Goal: Information Seeking & Learning: Learn about a topic

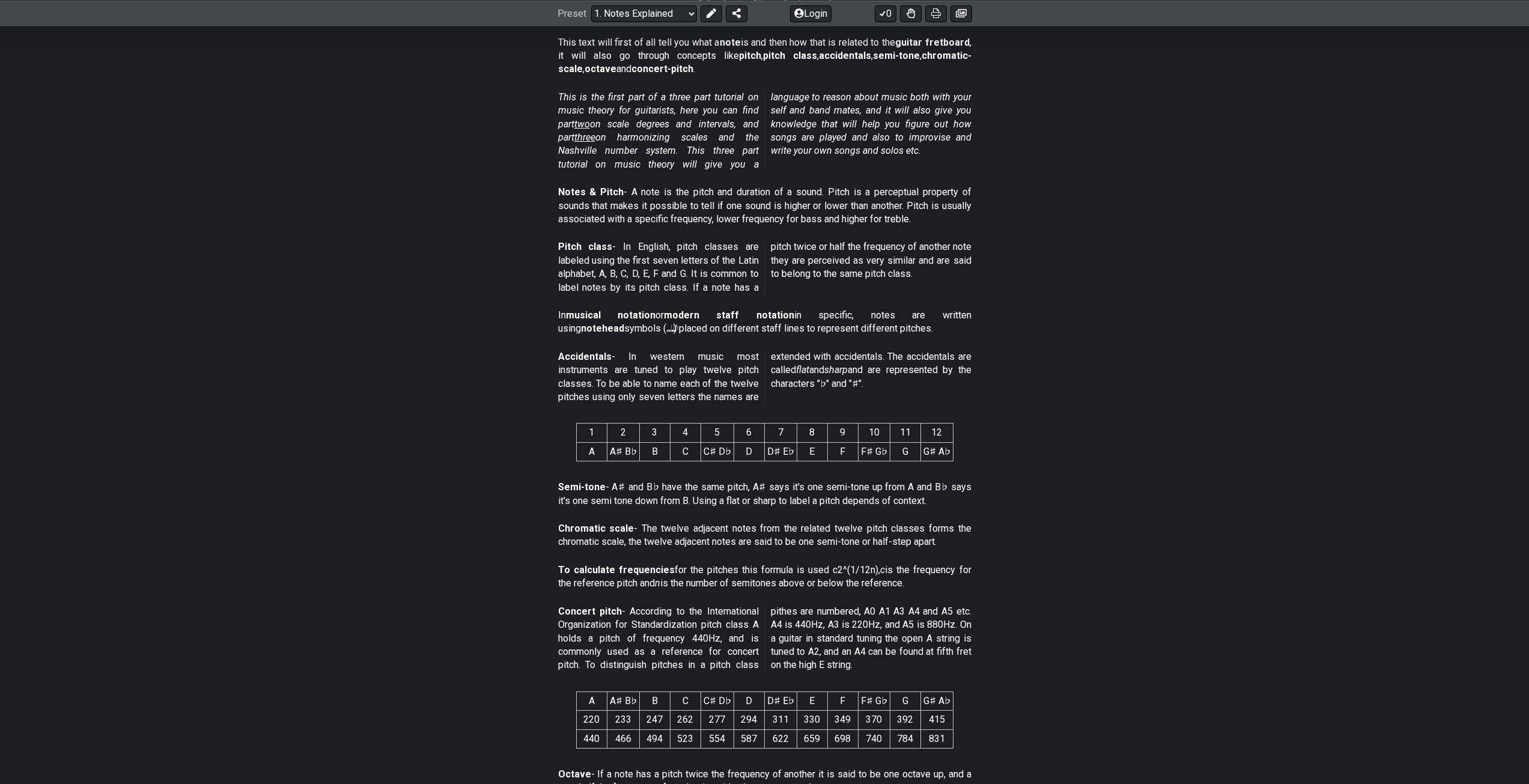
scroll to position [241, 0]
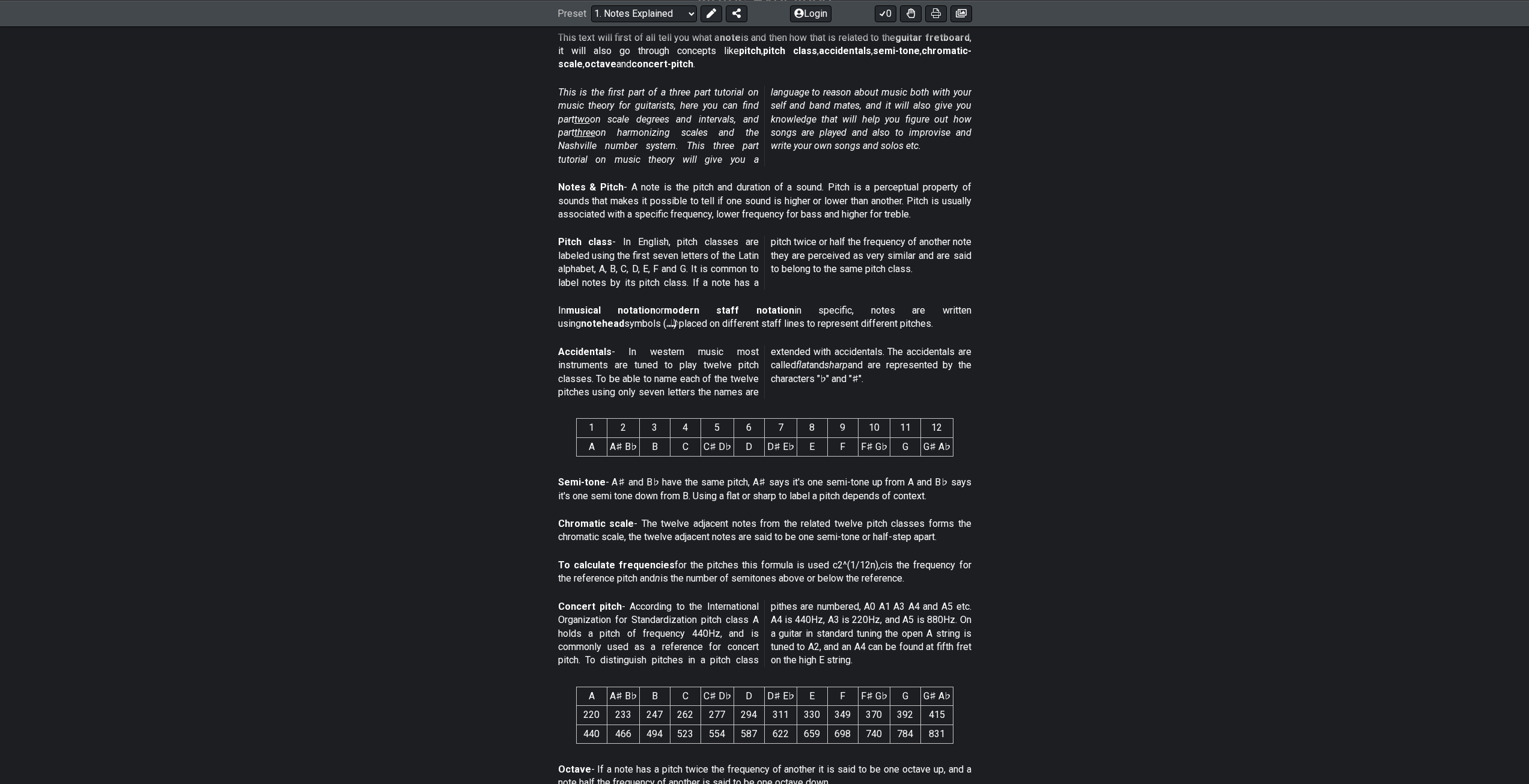
drag, startPoint x: 652, startPoint y: 124, endPoint x: 714, endPoint y: 122, distance: 62.0
click at [714, 122] on p "This is the first part of a three part tutorial on music theory for guitarists,…" at bounding box center [764, 126] width 413 height 80
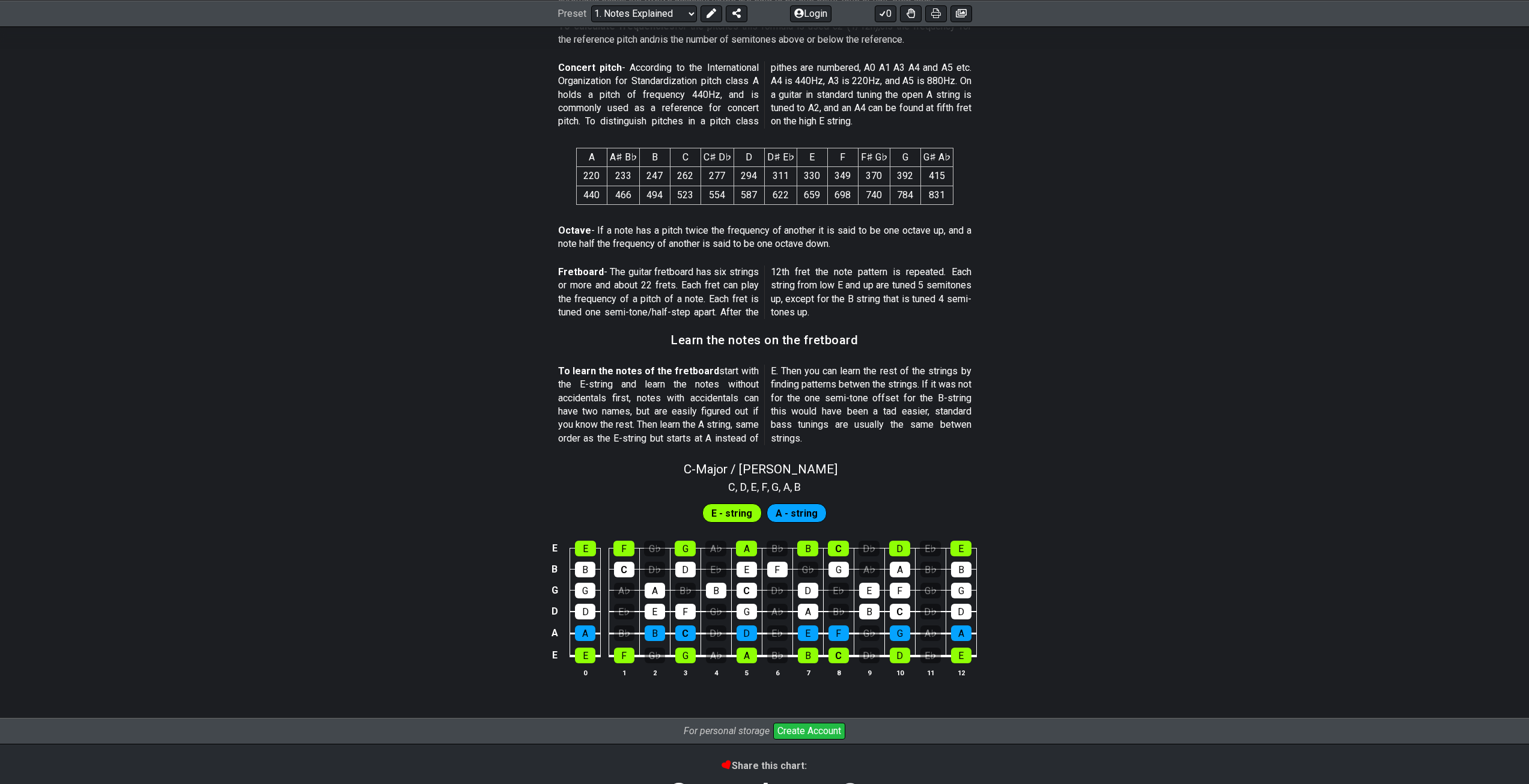
scroll to position [801, 0]
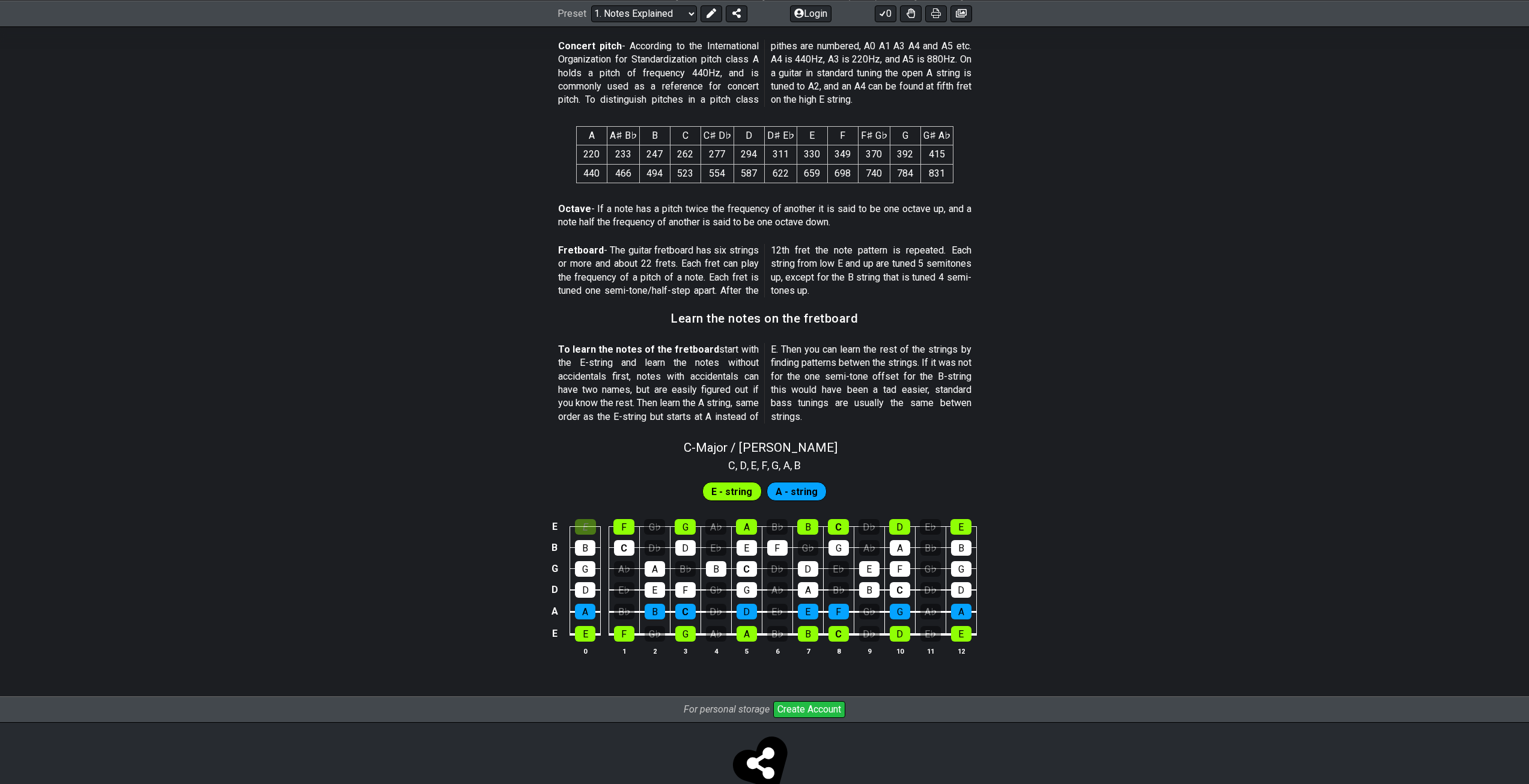
click at [584, 529] on div "E" at bounding box center [585, 527] width 21 height 16
click at [586, 529] on div "E" at bounding box center [585, 527] width 21 height 16
click at [619, 523] on div "F" at bounding box center [624, 527] width 21 height 16
click at [653, 528] on div "G♭" at bounding box center [654, 527] width 21 height 16
click at [622, 522] on div "F" at bounding box center [624, 527] width 21 height 16
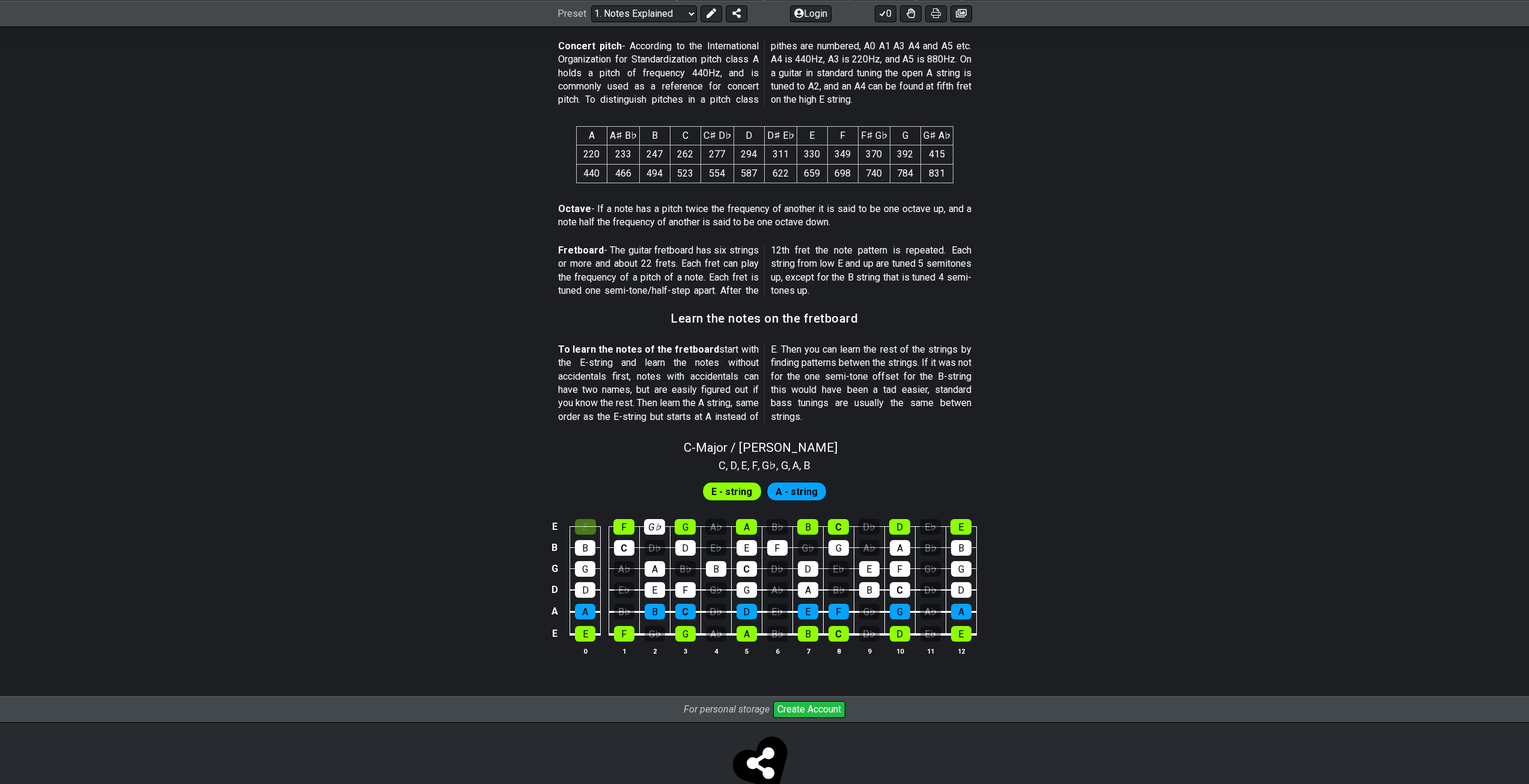
click at [586, 523] on div "E" at bounding box center [585, 527] width 21 height 16
click at [589, 530] on div "E" at bounding box center [585, 527] width 21 height 16
click at [659, 530] on div "G♭" at bounding box center [654, 527] width 21 height 16
click at [653, 528] on div "G♭" at bounding box center [654, 527] width 21 height 16
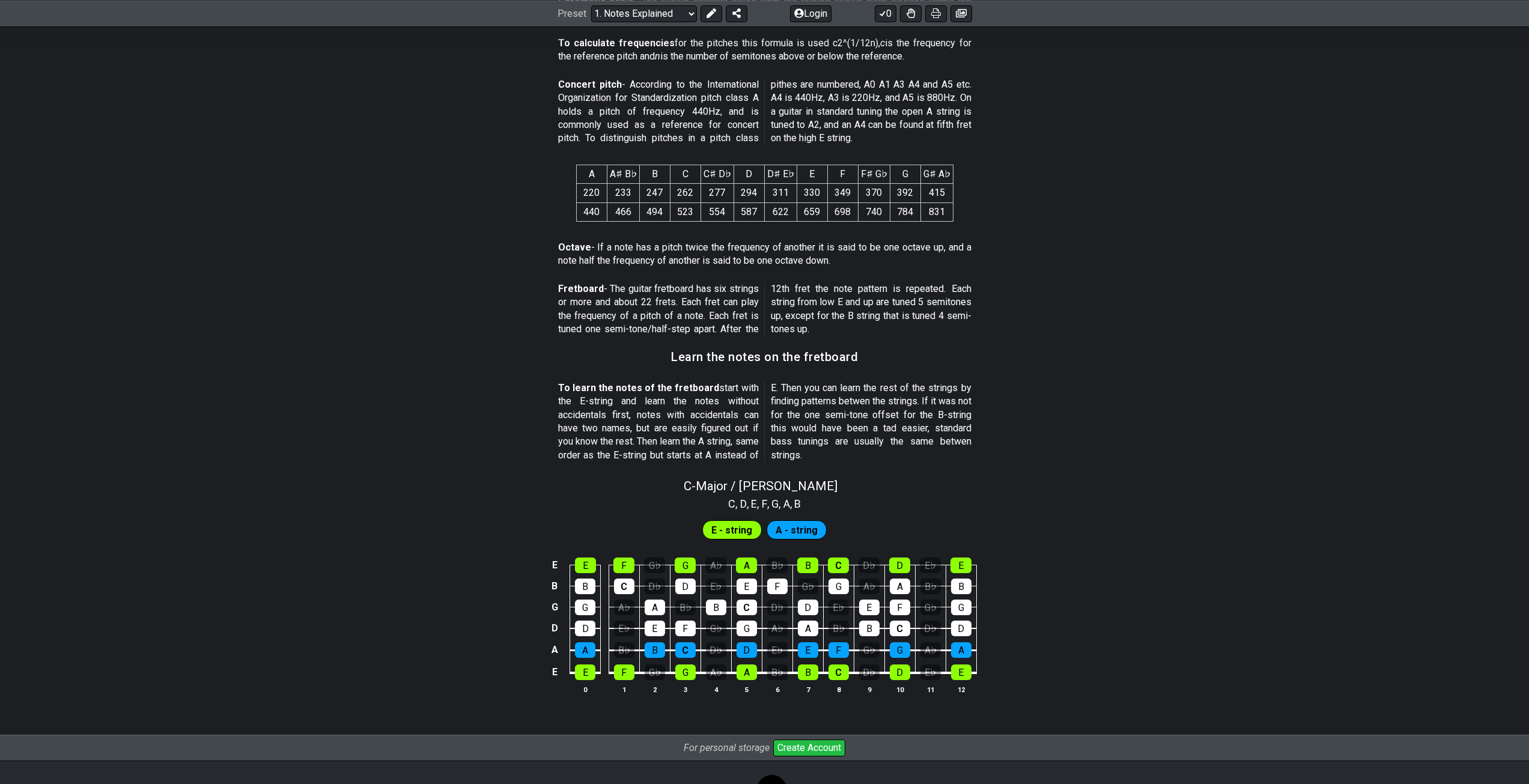
scroll to position [761, 0]
click at [658, 561] on div "G♭" at bounding box center [654, 567] width 21 height 16
click at [655, 563] on div "G♭" at bounding box center [654, 567] width 21 height 16
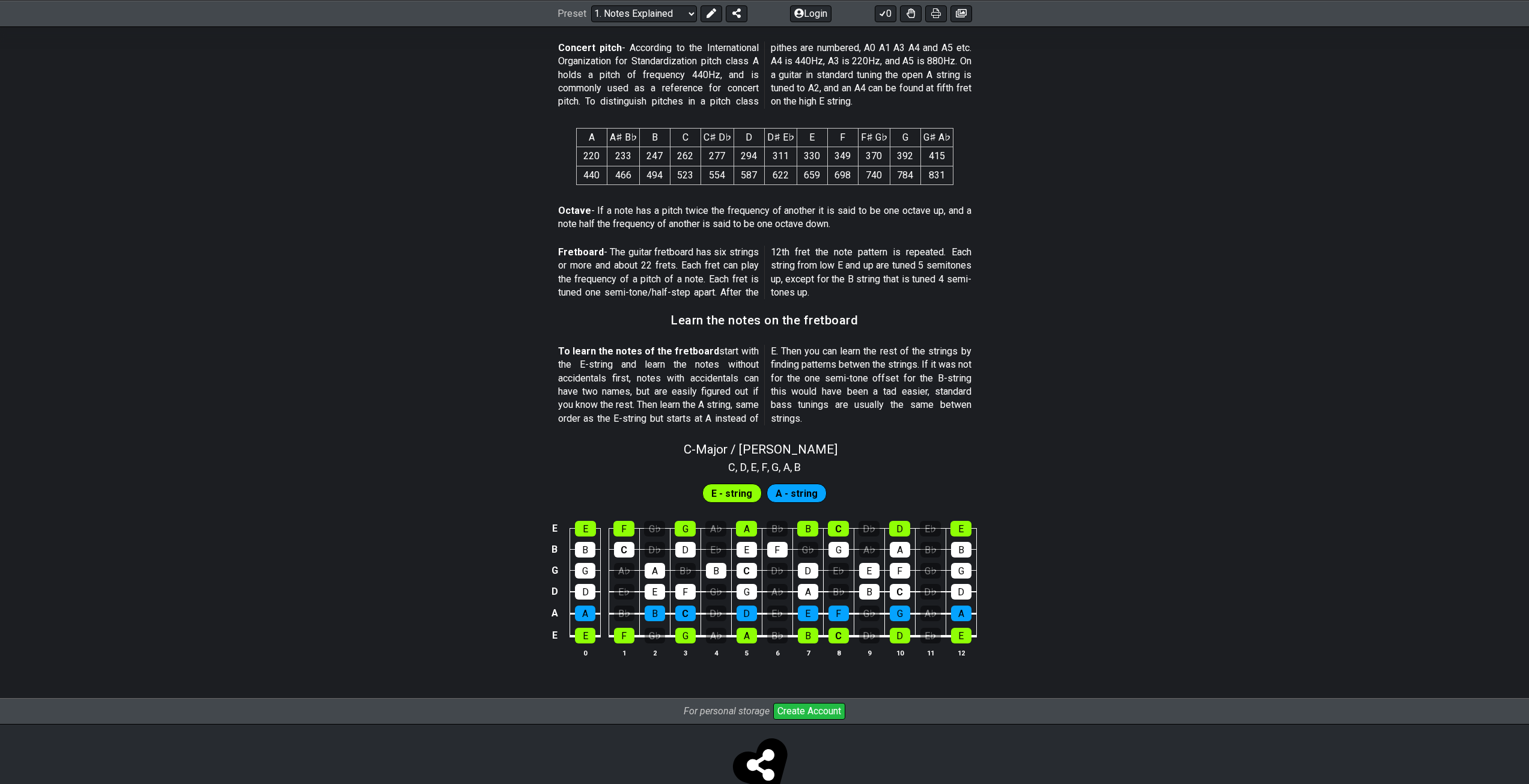
scroll to position [801, 0]
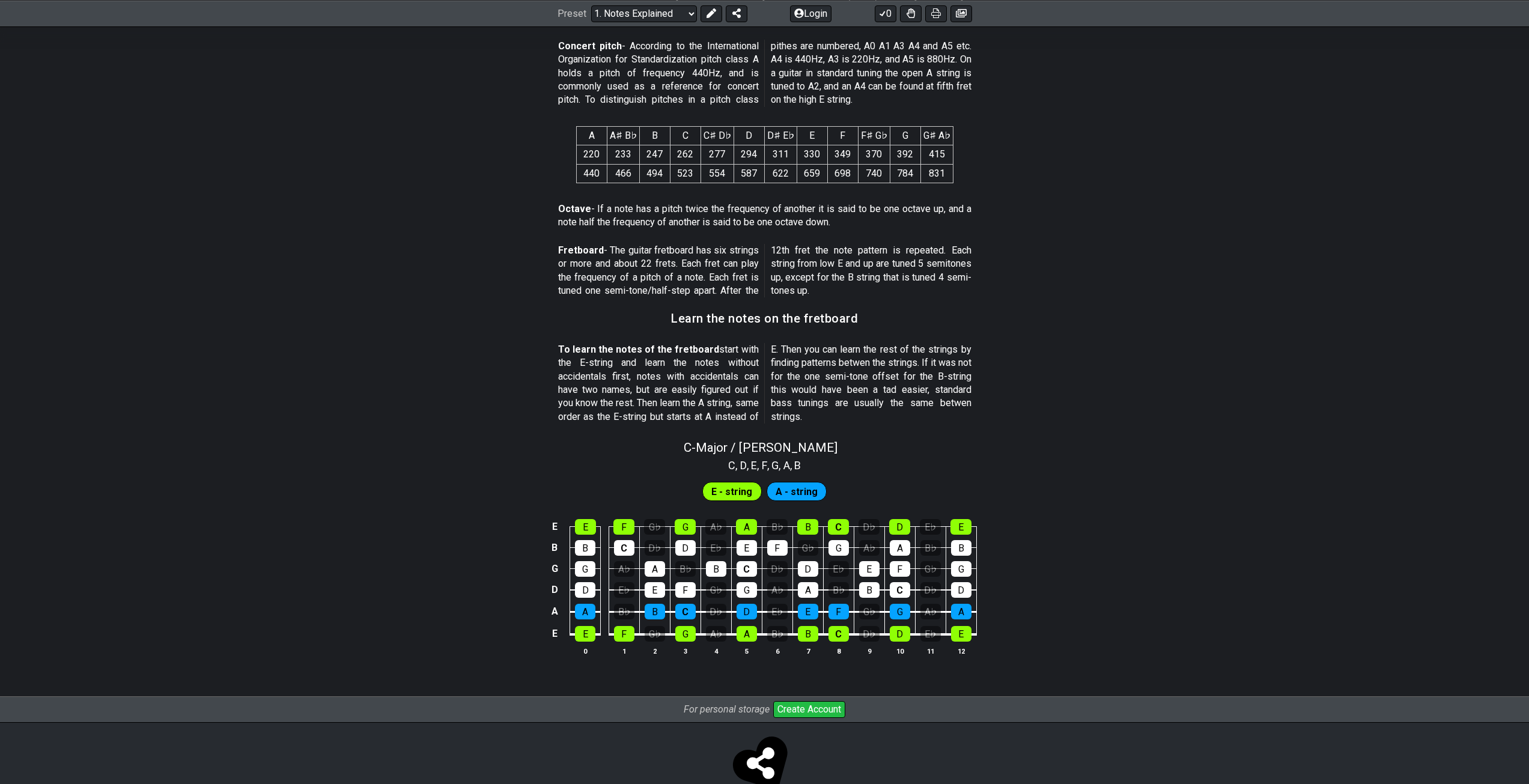
click at [820, 495] on div "A - string" at bounding box center [797, 491] width 61 height 20
drag, startPoint x: 811, startPoint y: 492, endPoint x: 782, endPoint y: 486, distance: 29.6
click at [809, 491] on span "A - string" at bounding box center [797, 492] width 42 height 18
click at [744, 481] on div "E - string A - string" at bounding box center [764, 491] width 130 height 24
click at [580, 592] on div "D" at bounding box center [585, 590] width 21 height 16
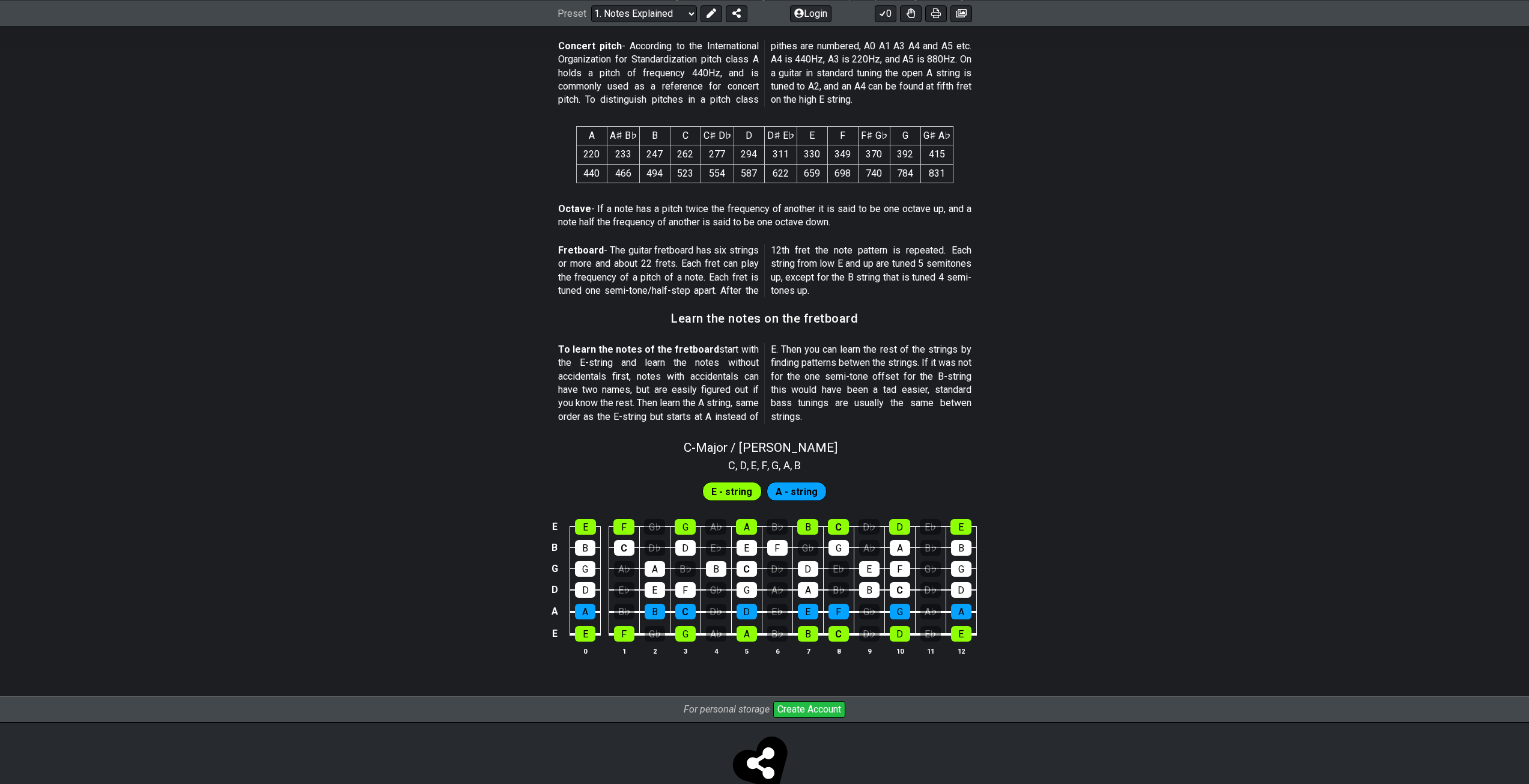
click at [584, 590] on div "D" at bounding box center [585, 590] width 21 height 16
click at [614, 590] on div "E♭" at bounding box center [624, 590] width 21 height 16
click at [714, 588] on div "G♭" at bounding box center [716, 590] width 21 height 16
click at [778, 589] on div "A♭" at bounding box center [777, 590] width 21 height 16
click at [835, 590] on div "B♭" at bounding box center [839, 590] width 21 height 16
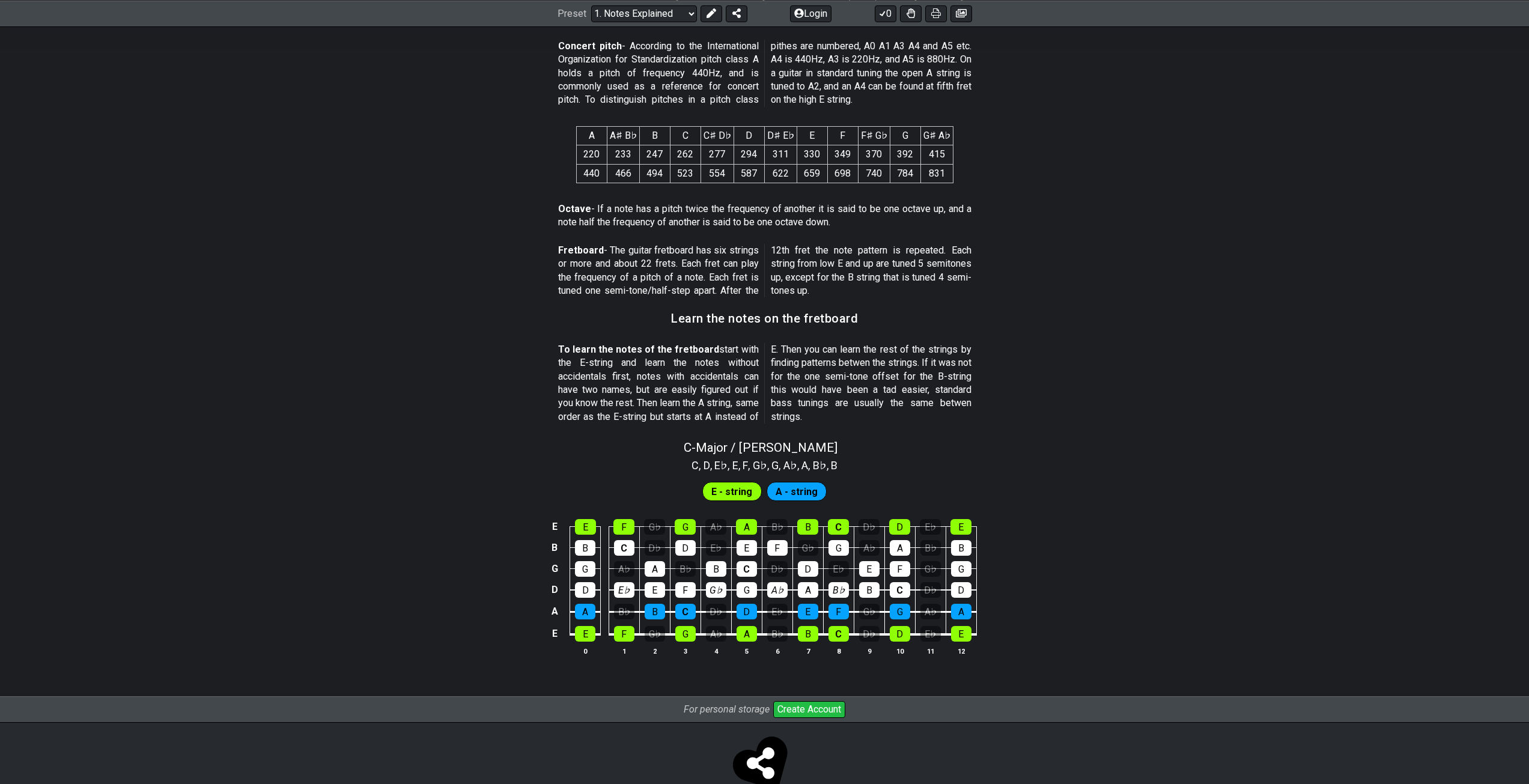
click at [928, 592] on div "D♭" at bounding box center [930, 590] width 21 height 16
click at [872, 582] on div "B" at bounding box center [869, 590] width 21 height 16
click at [839, 582] on div "B♭" at bounding box center [839, 590] width 21 height 16
click at [779, 578] on td "A♭" at bounding box center [776, 579] width 30 height 22
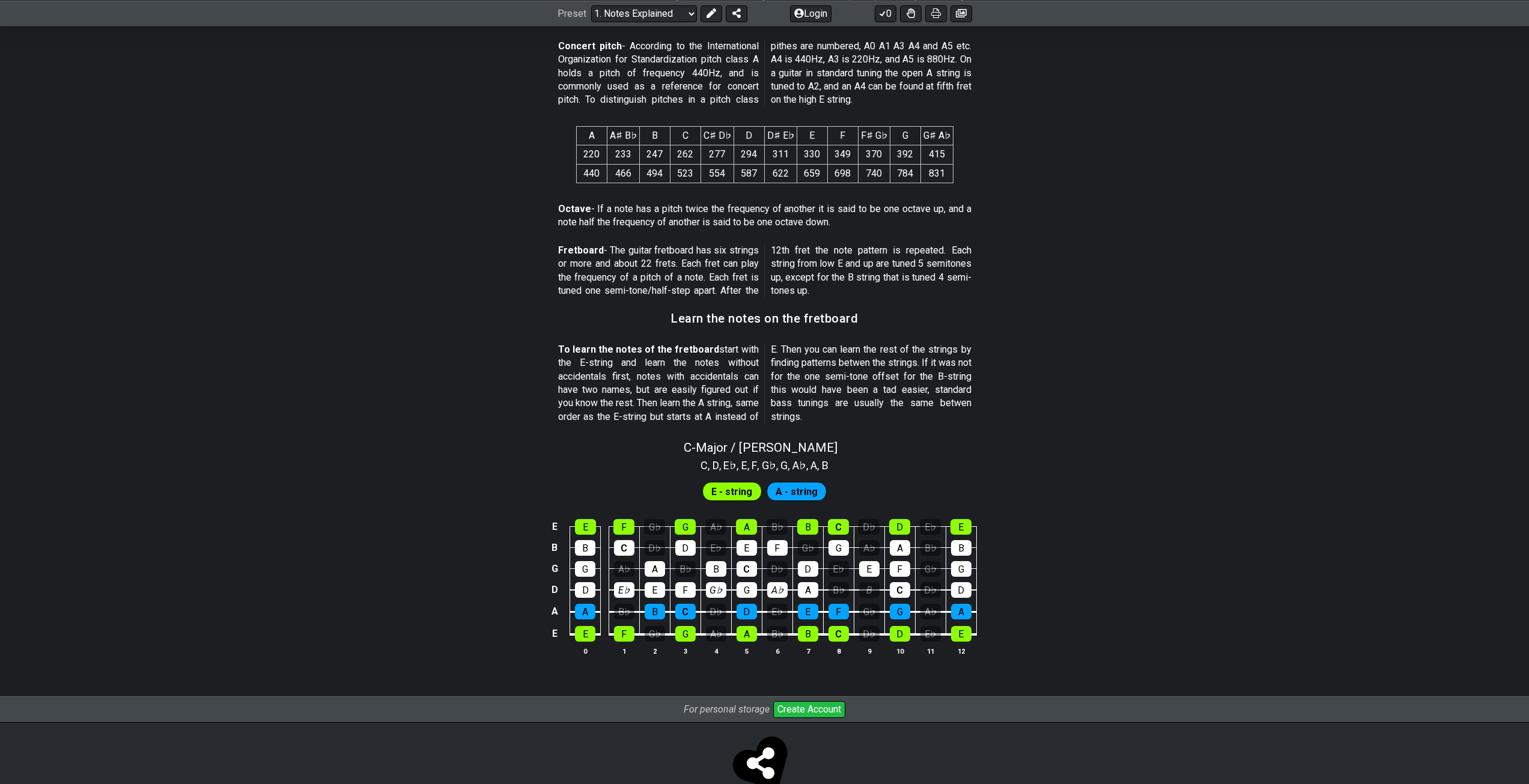
click at [774, 584] on div "A♭" at bounding box center [777, 590] width 21 height 16
click at [719, 589] on div "G♭" at bounding box center [716, 590] width 21 height 16
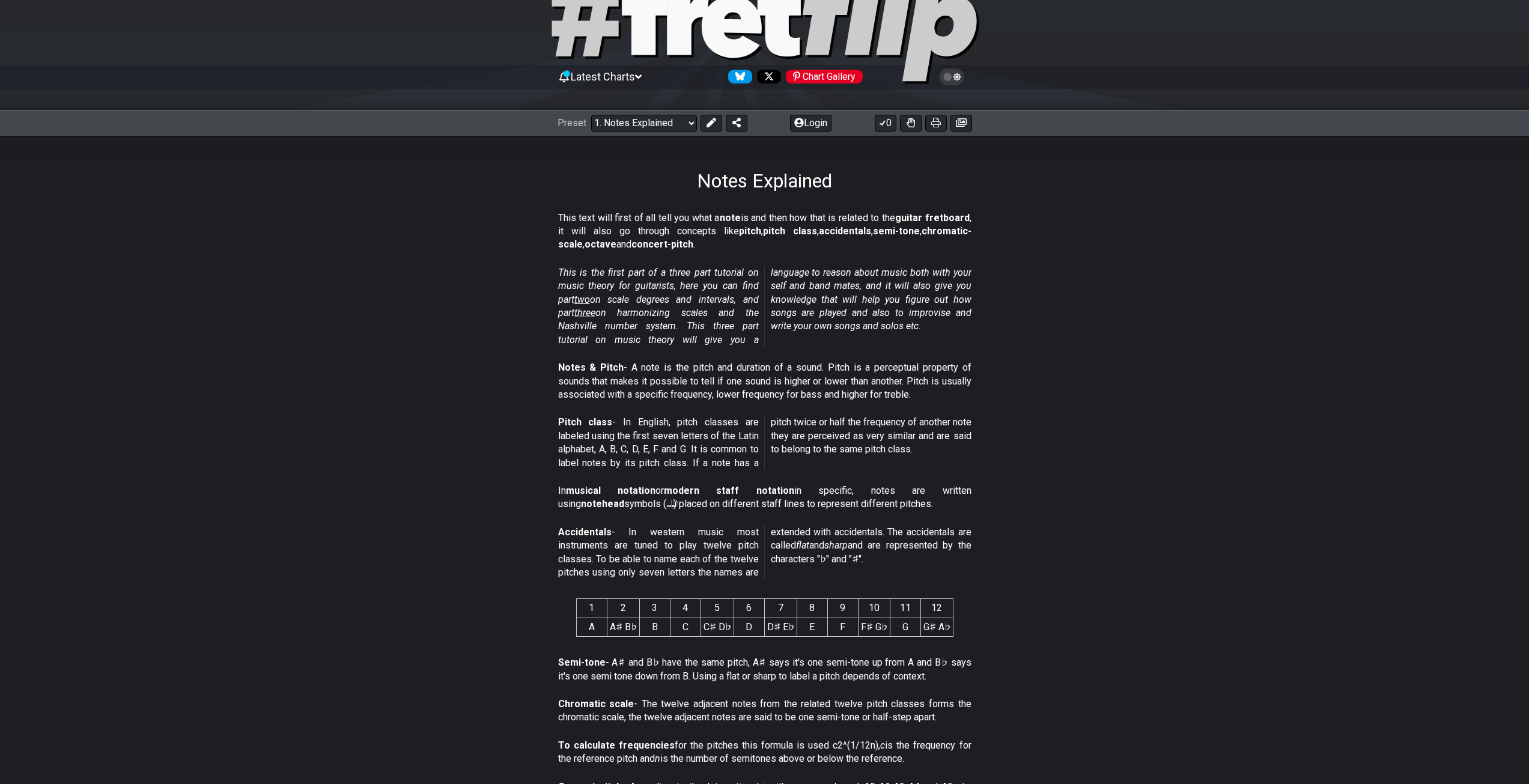
scroll to position [80, 0]
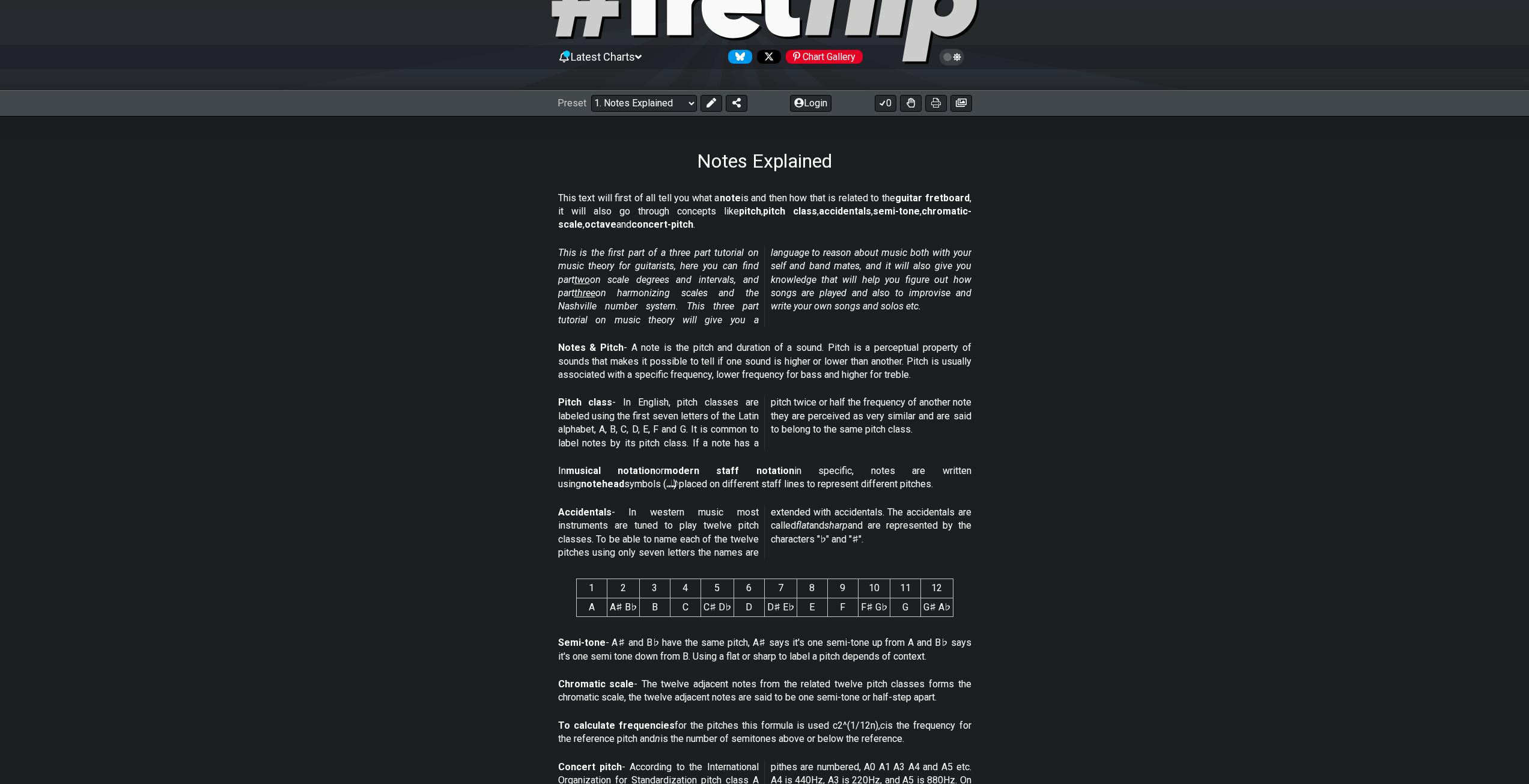
click at [625, 444] on p "Pitch class - In English, pitch classes are labeled using the first seven lette…" at bounding box center [764, 423] width 413 height 54
click at [588, 284] on span "two" at bounding box center [582, 280] width 16 height 12
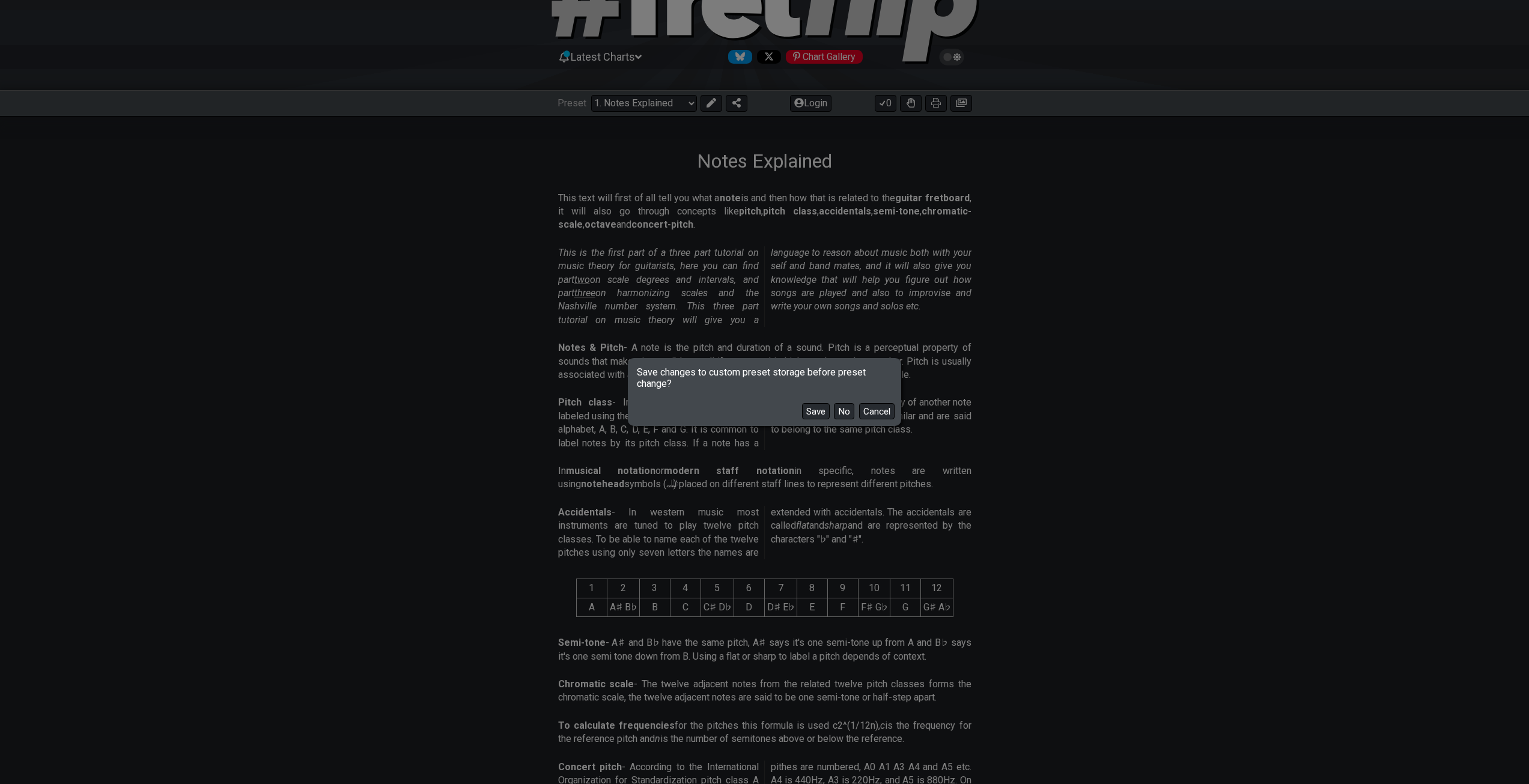
click at [834, 410] on button "No" at bounding box center [844, 411] width 21 height 17
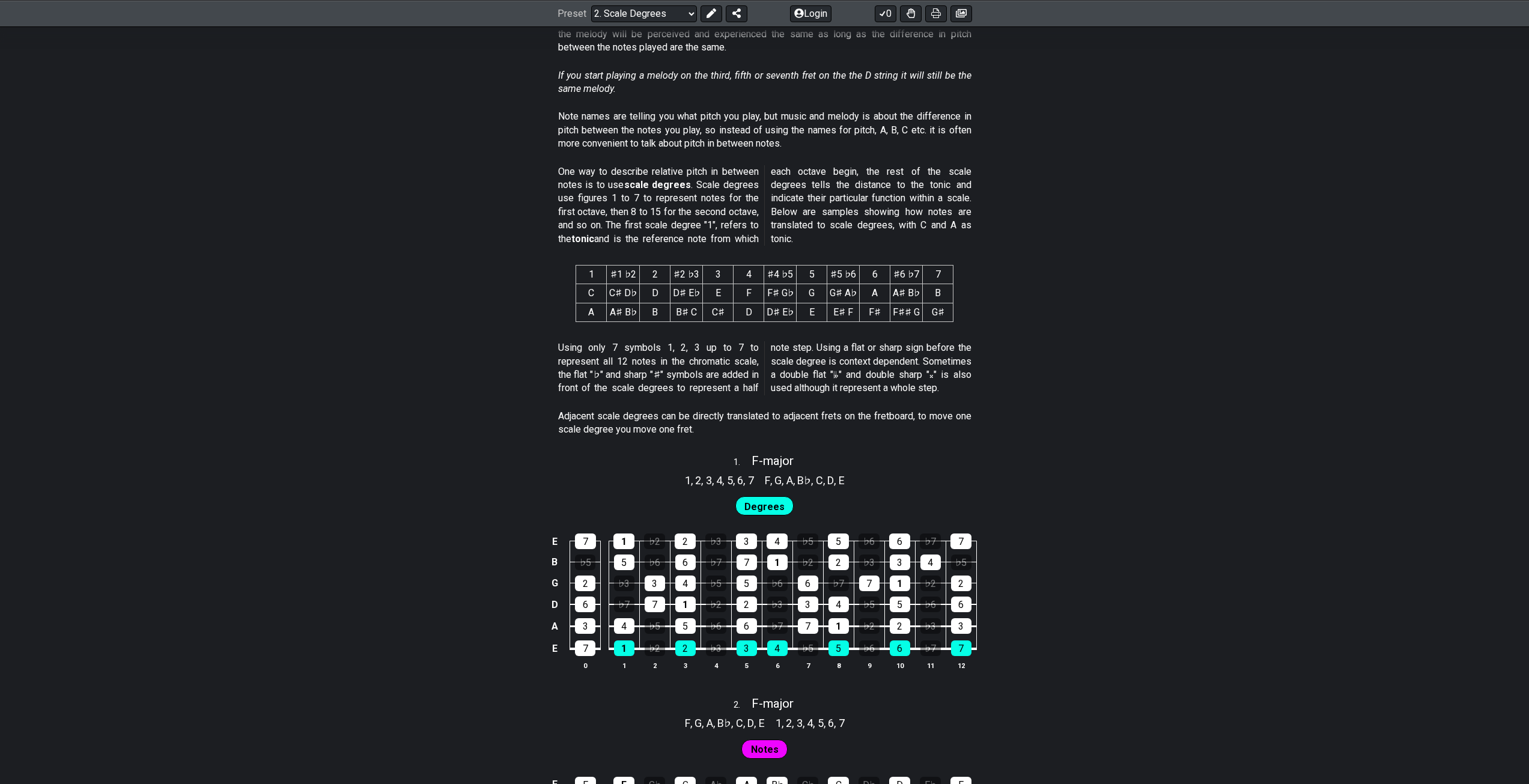
scroll to position [400, 0]
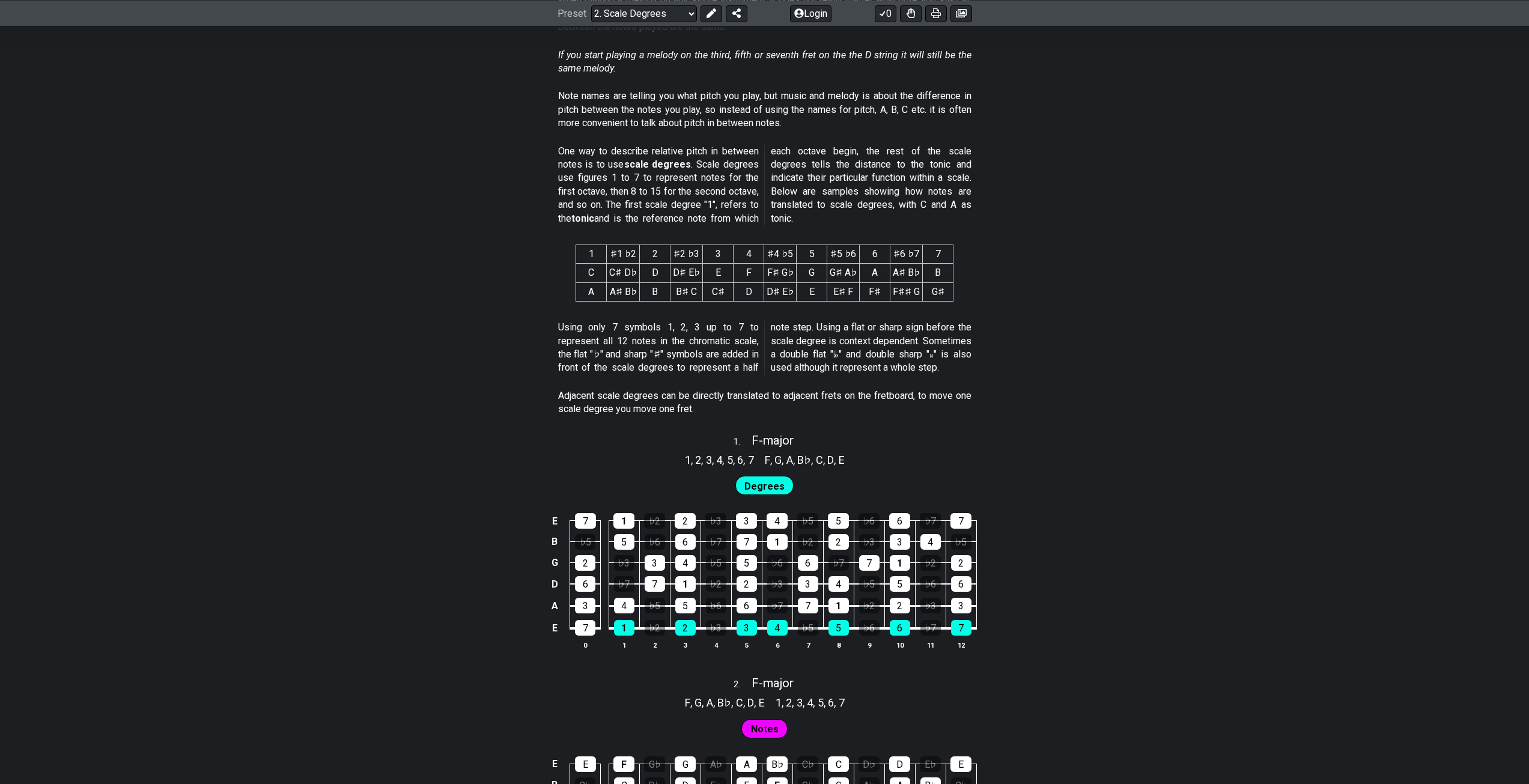
click at [602, 18] on select "Welcome to #fretflip! Initial Preset Custom Preset Minor Pentatonic Major Penta…" at bounding box center [644, 13] width 106 height 17
click at [479, 160] on section "One way to describe relative pitch in between notes is to use scale degrees . S…" at bounding box center [764, 187] width 1529 height 95
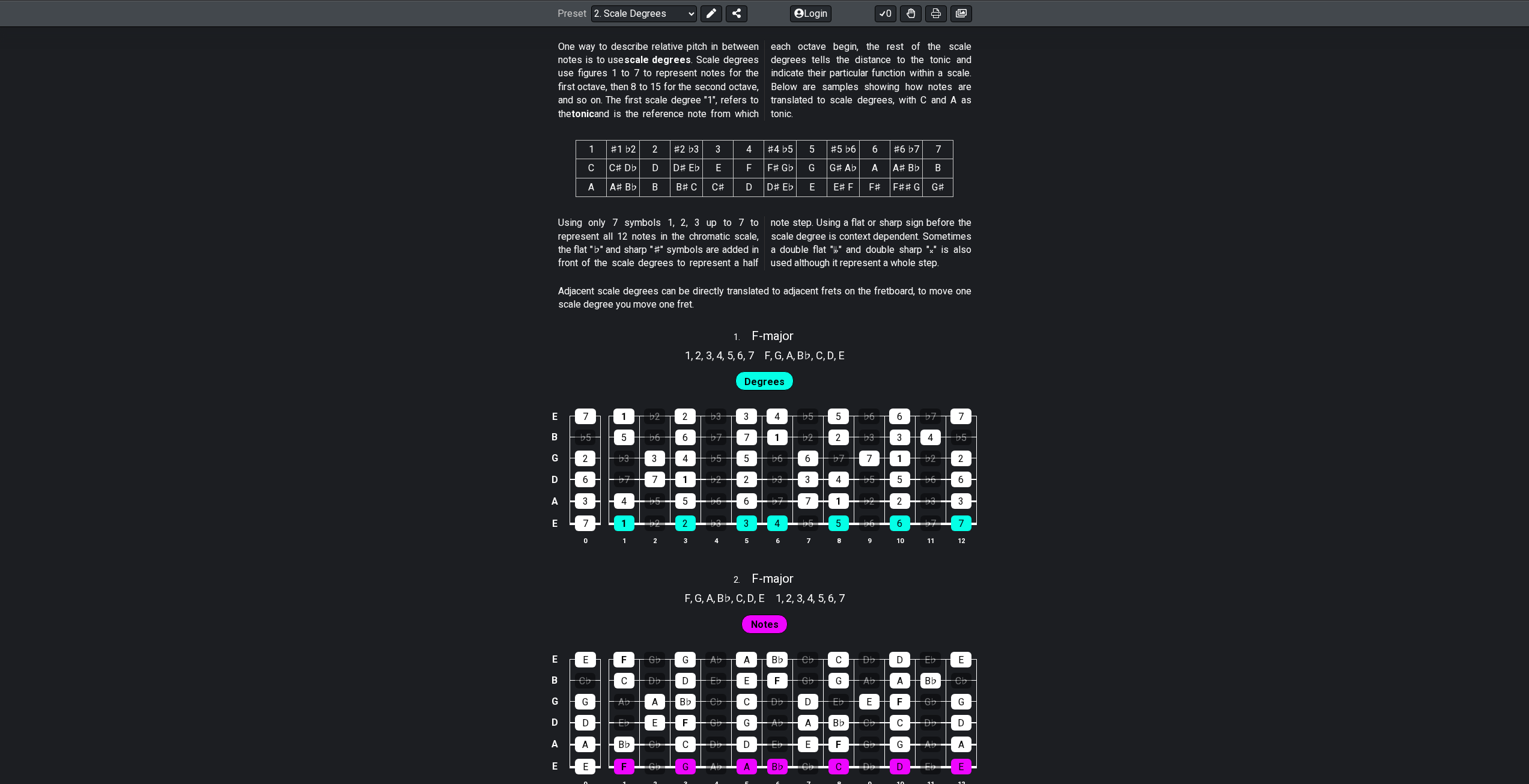
scroll to position [521, 0]
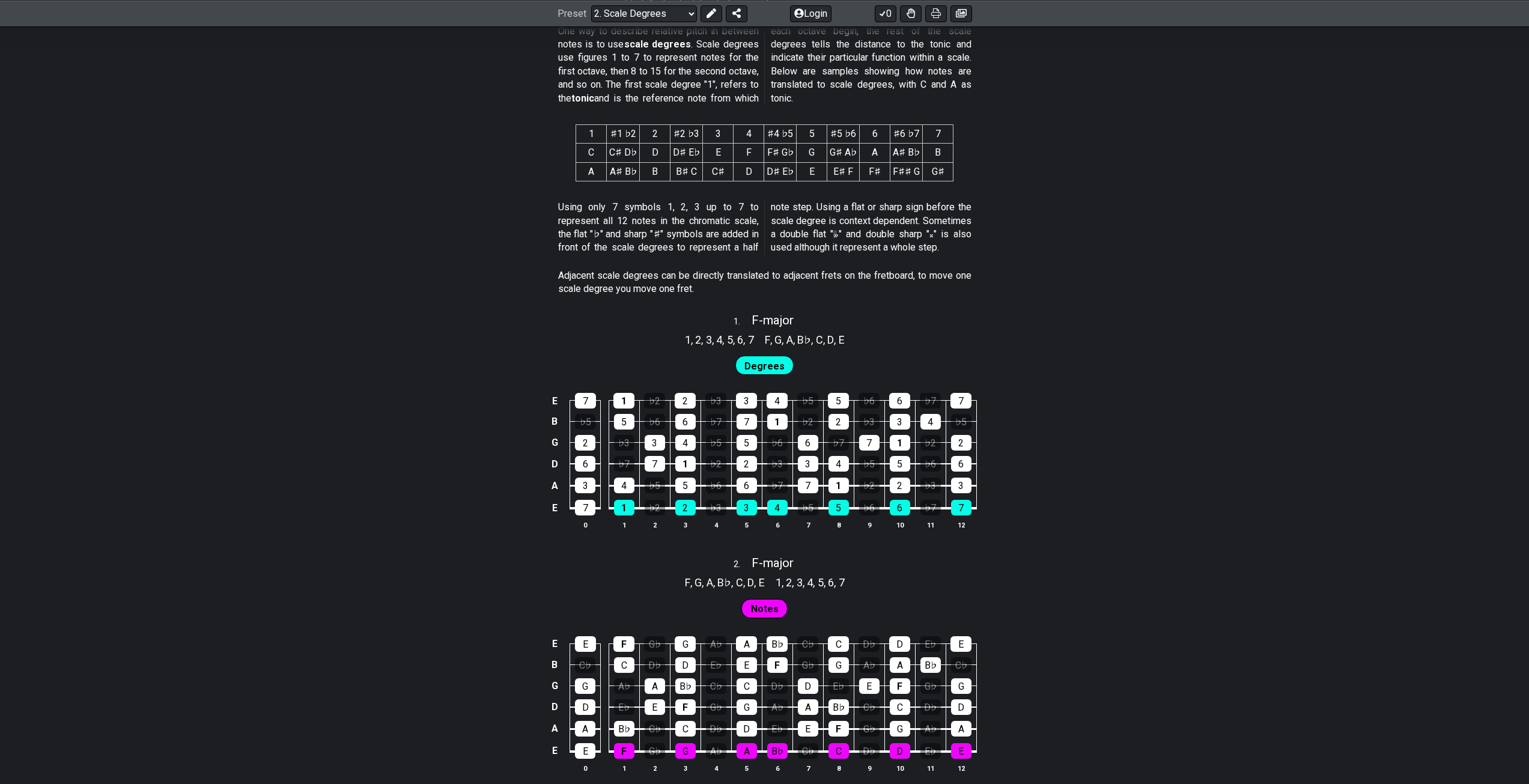
click at [822, 233] on p "Using only 7 symbols 1, 2, 3 up to 7 to represent all 12 notes in the chromatic…" at bounding box center [764, 227] width 413 height 54
drag, startPoint x: 681, startPoint y: 265, endPoint x: 734, endPoint y: 265, distance: 53.0
click at [734, 265] on div "Adjacent scale degrees can be directly translated to adjacent frets on the fret…" at bounding box center [764, 285] width 413 height 41
drag, startPoint x: 666, startPoint y: 281, endPoint x: 610, endPoint y: 261, distance: 59.5
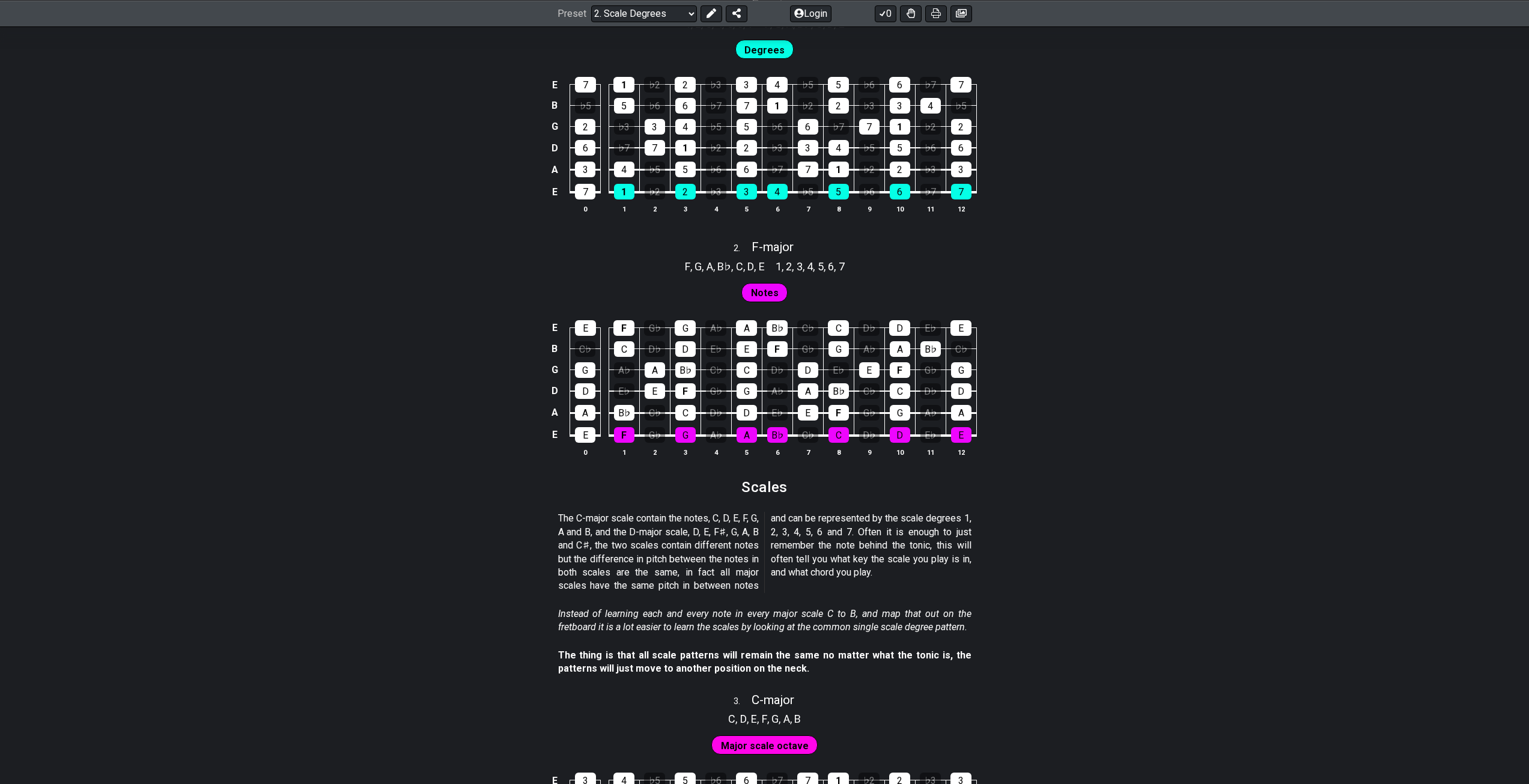
scroll to position [841, 0]
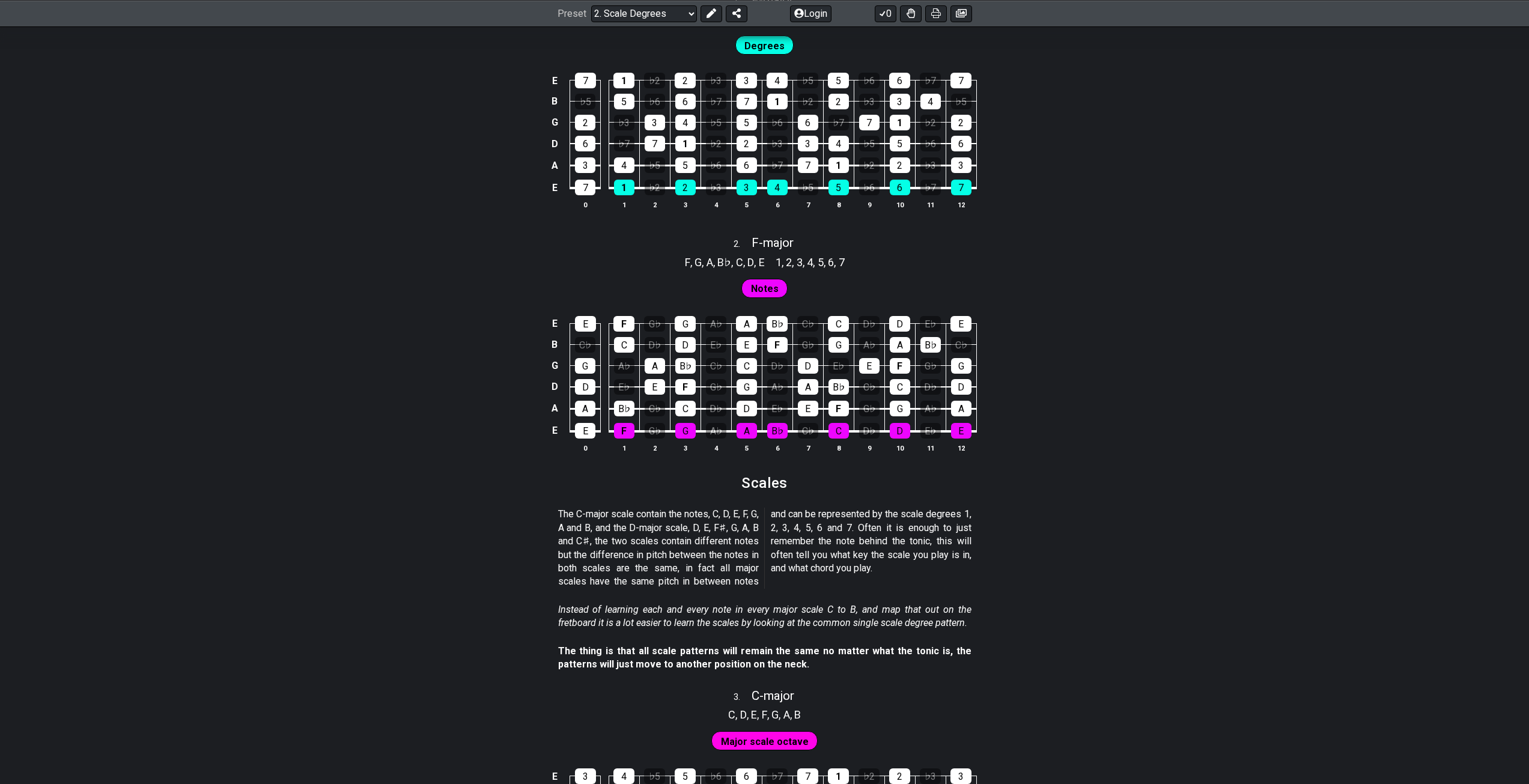
drag, startPoint x: 647, startPoint y: 514, endPoint x: 735, endPoint y: 519, distance: 88.1
click at [735, 519] on p "The C-major scale contain the notes, C, D, E, F, G, A and B, and the D-major sc…" at bounding box center [764, 548] width 413 height 80
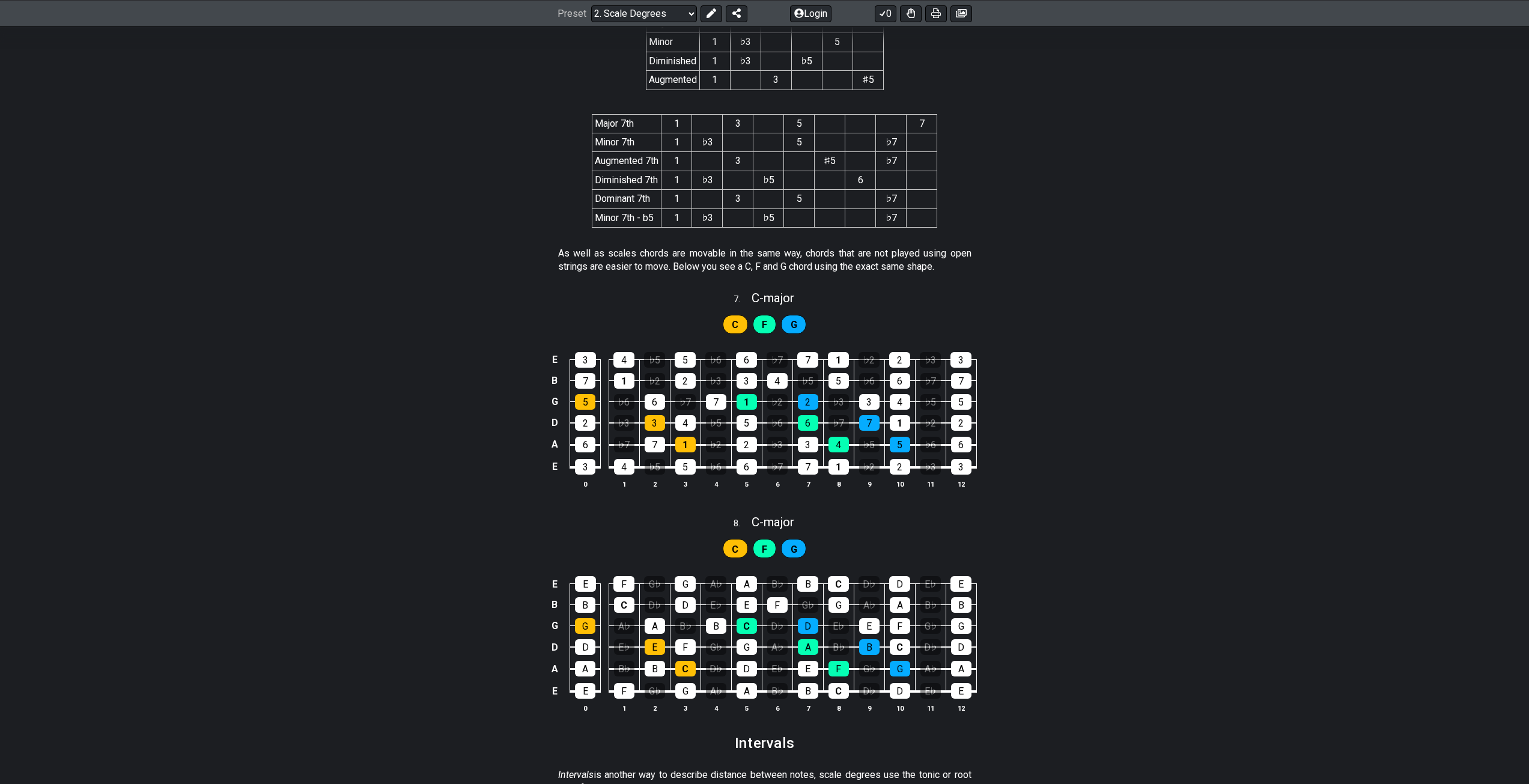
scroll to position [2404, 0]
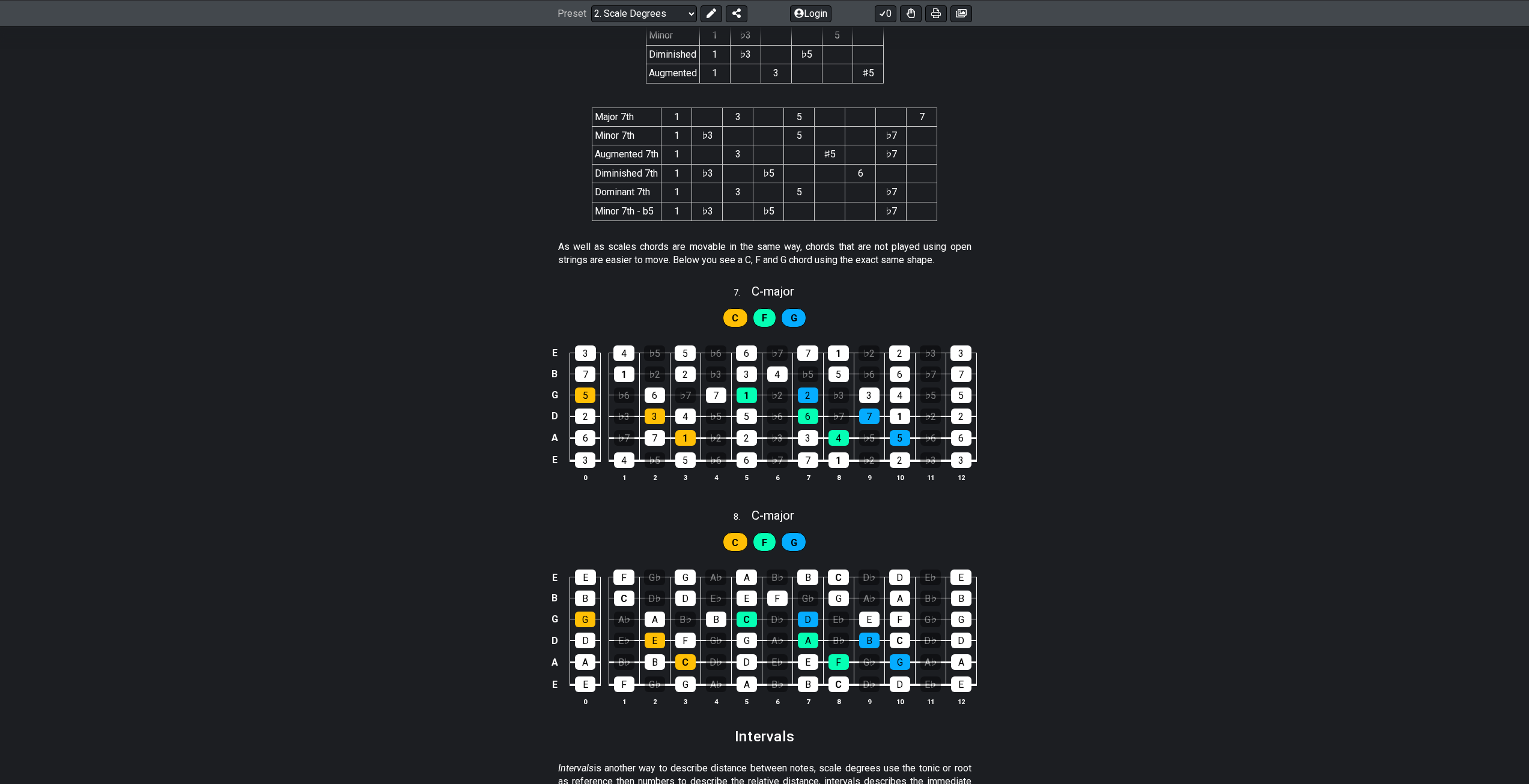
drag, startPoint x: 635, startPoint y: 254, endPoint x: 771, endPoint y: 275, distance: 137.6
click at [770, 275] on div "As well as scales chords are movable in the same way, chords that are not playe…" at bounding box center [764, 256] width 413 height 41
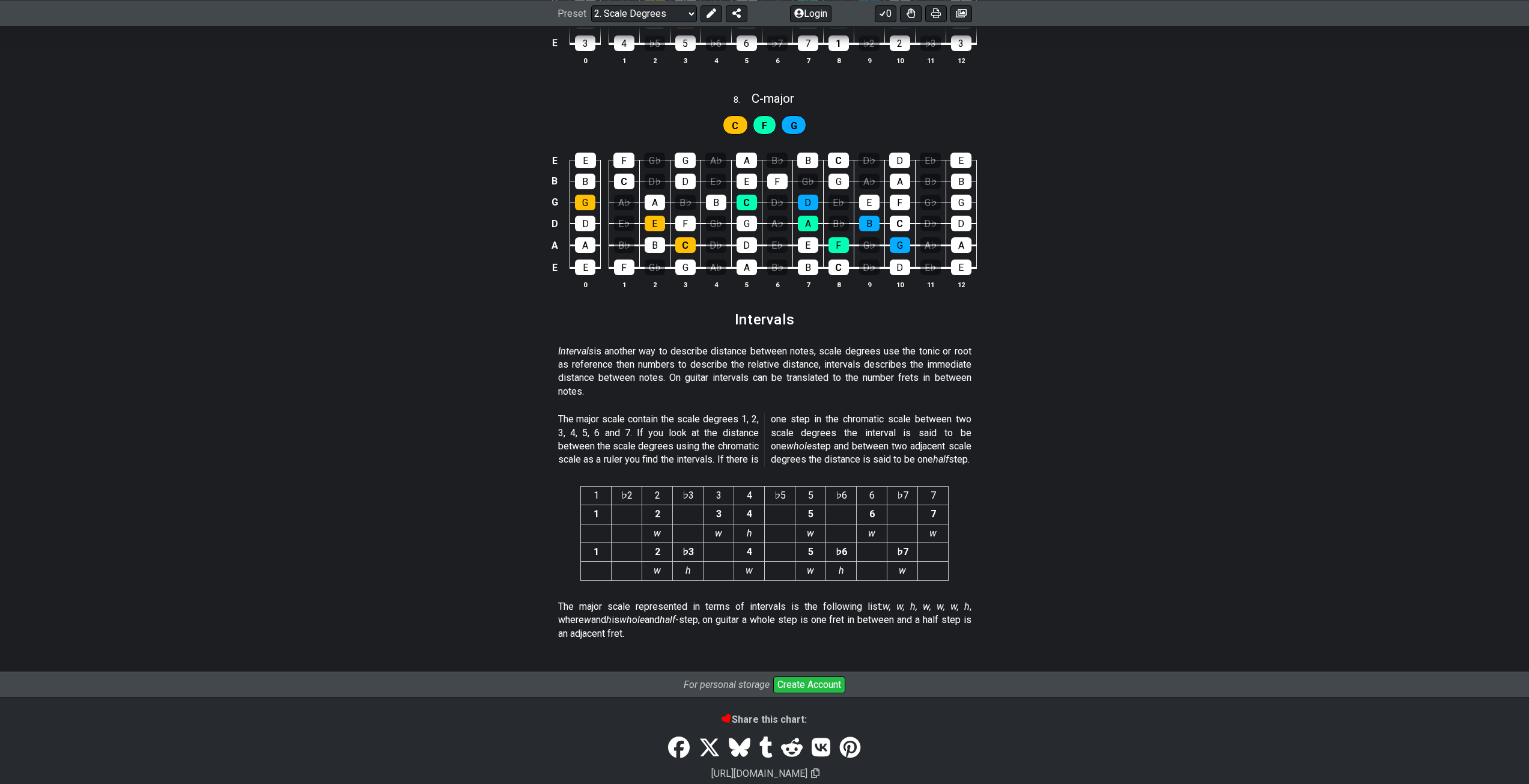
scroll to position [2824, 0]
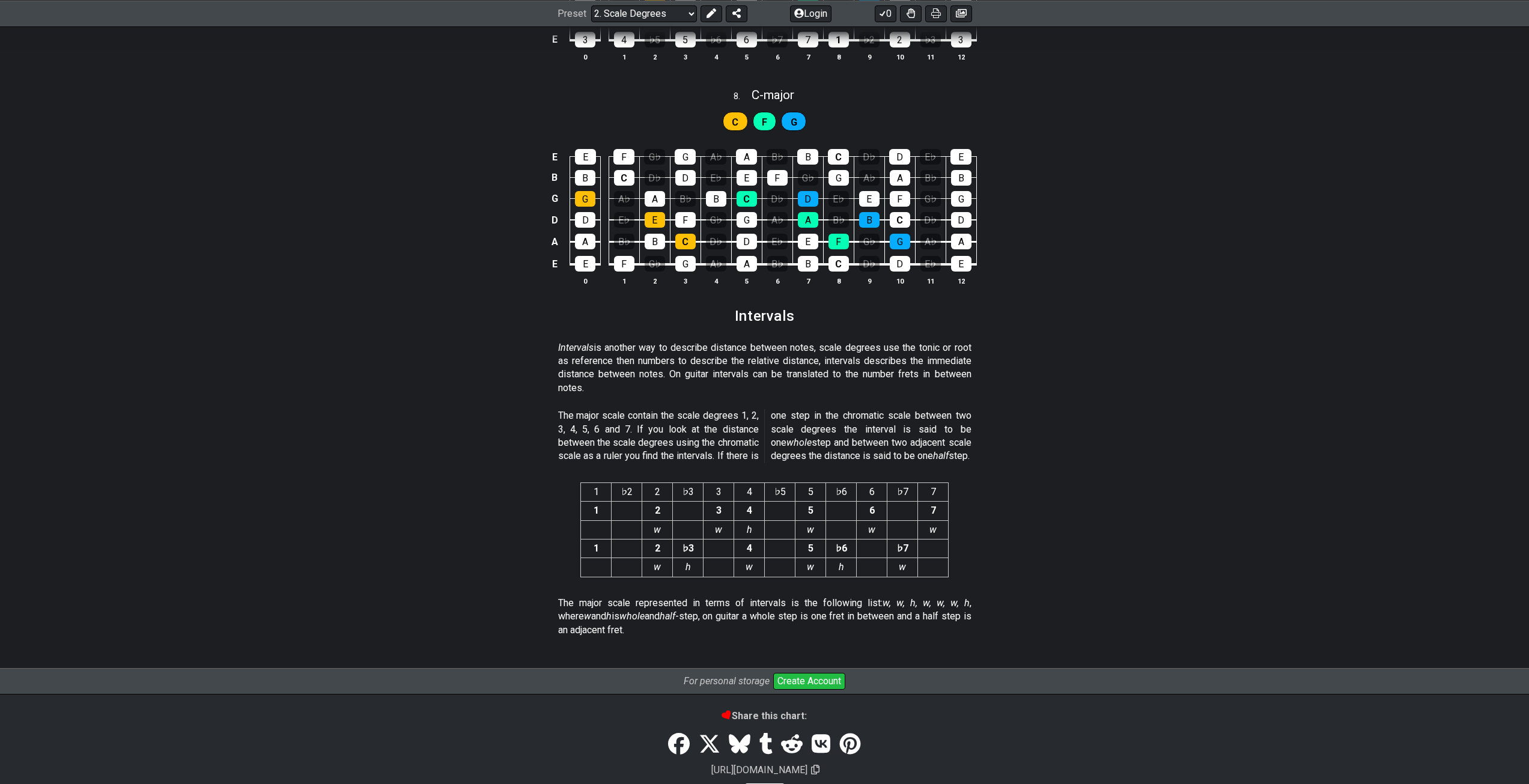
drag, startPoint x: 569, startPoint y: 414, endPoint x: 615, endPoint y: 427, distance: 47.8
click at [614, 427] on p "The major scale contain the scale degrees 1, 2, 3, 4, 5, 6 and 7. If you look a…" at bounding box center [764, 436] width 413 height 54
click at [661, 13] on select "Welcome to #fretflip! Initial Preset Custom Preset Minor Pentatonic Major Penta…" at bounding box center [644, 13] width 106 height 17
click at [591, 22] on select "Welcome to #fretflip! Initial Preset Custom Preset Minor Pentatonic Major Penta…" at bounding box center [644, 13] width 106 height 17
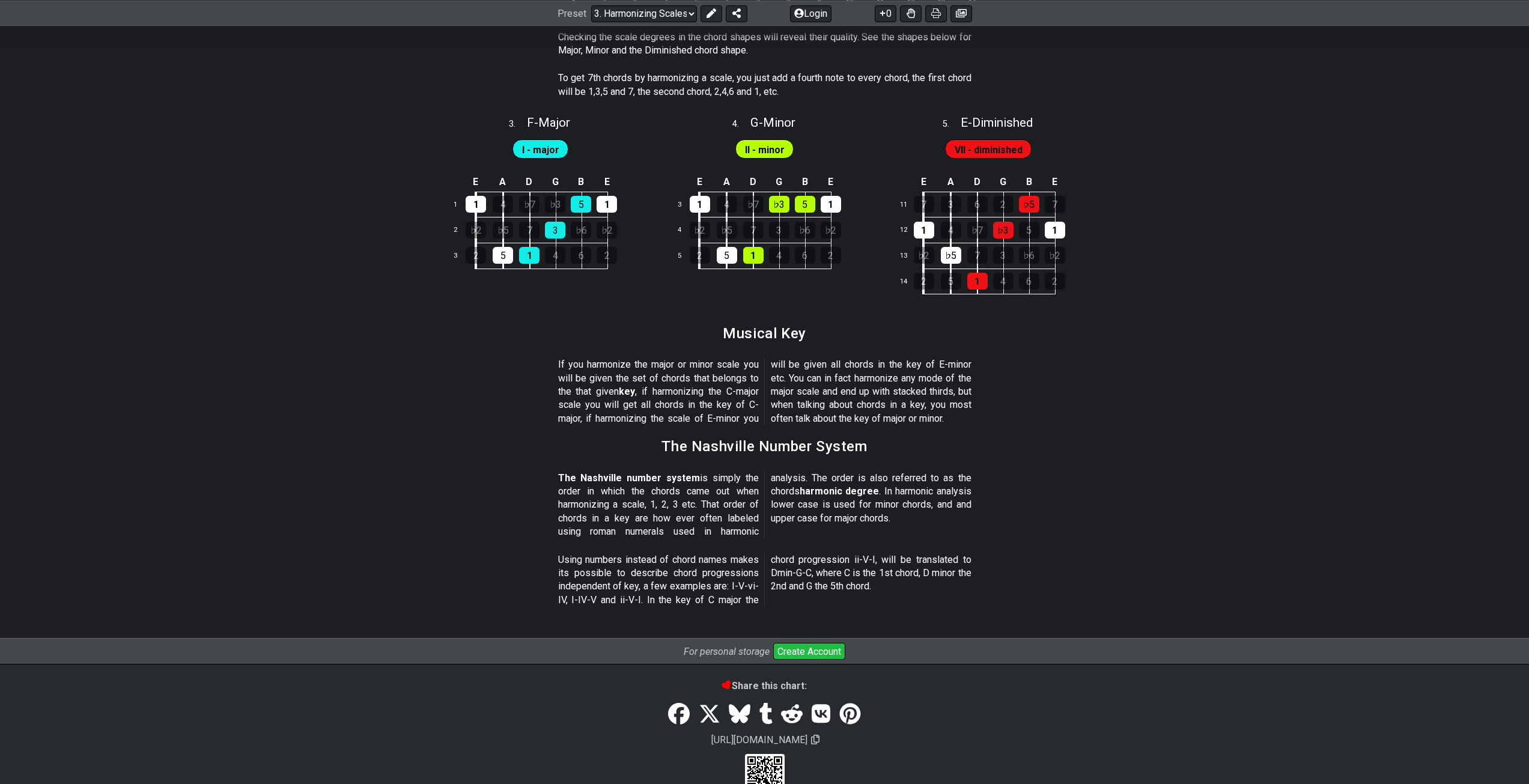
scroll to position [1141, 0]
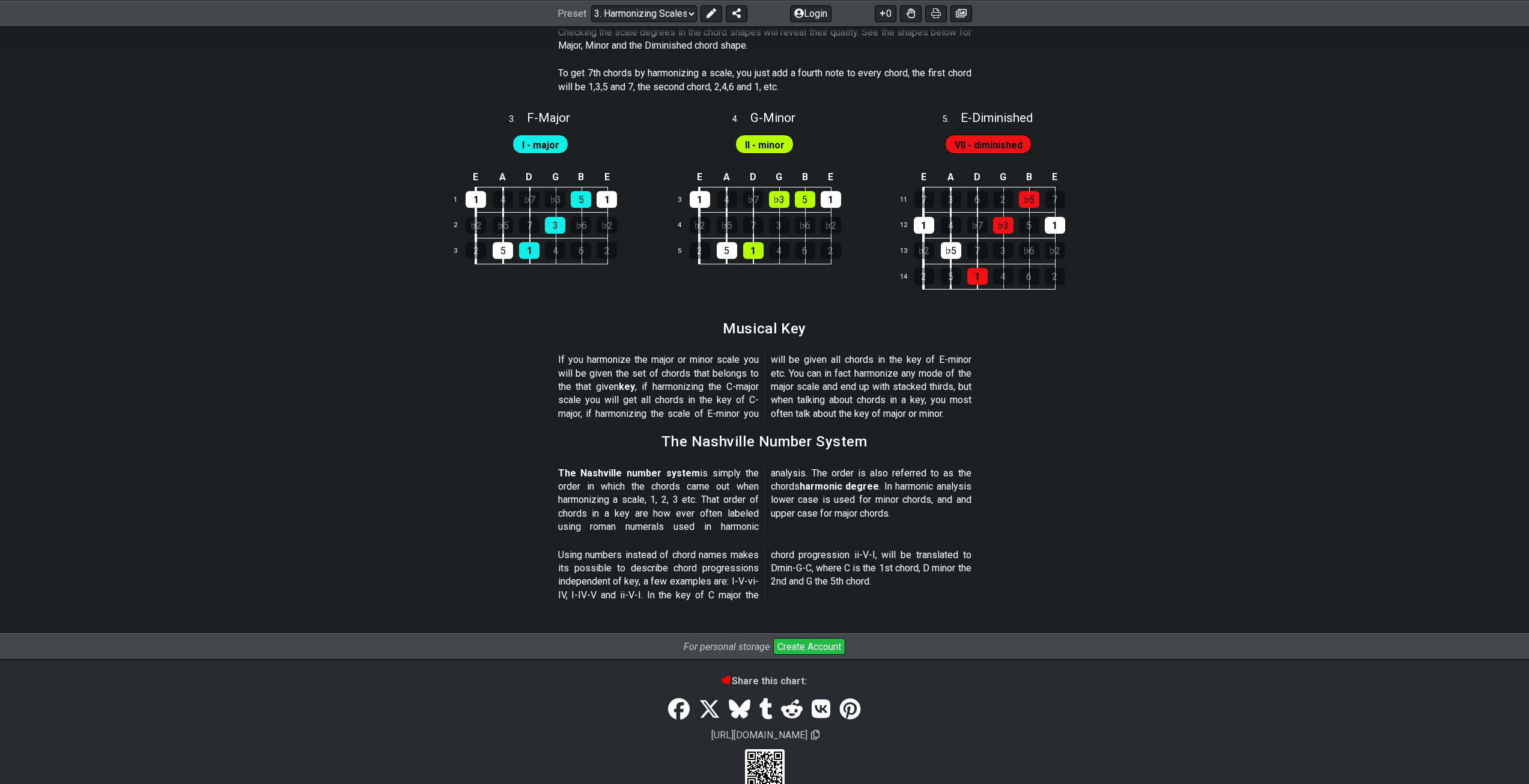
drag, startPoint x: 582, startPoint y: 495, endPoint x: 708, endPoint y: 506, distance: 126.5
click at [705, 507] on p "The Nashville number system is simply the order in which the chords came out wh…" at bounding box center [764, 500] width 413 height 68
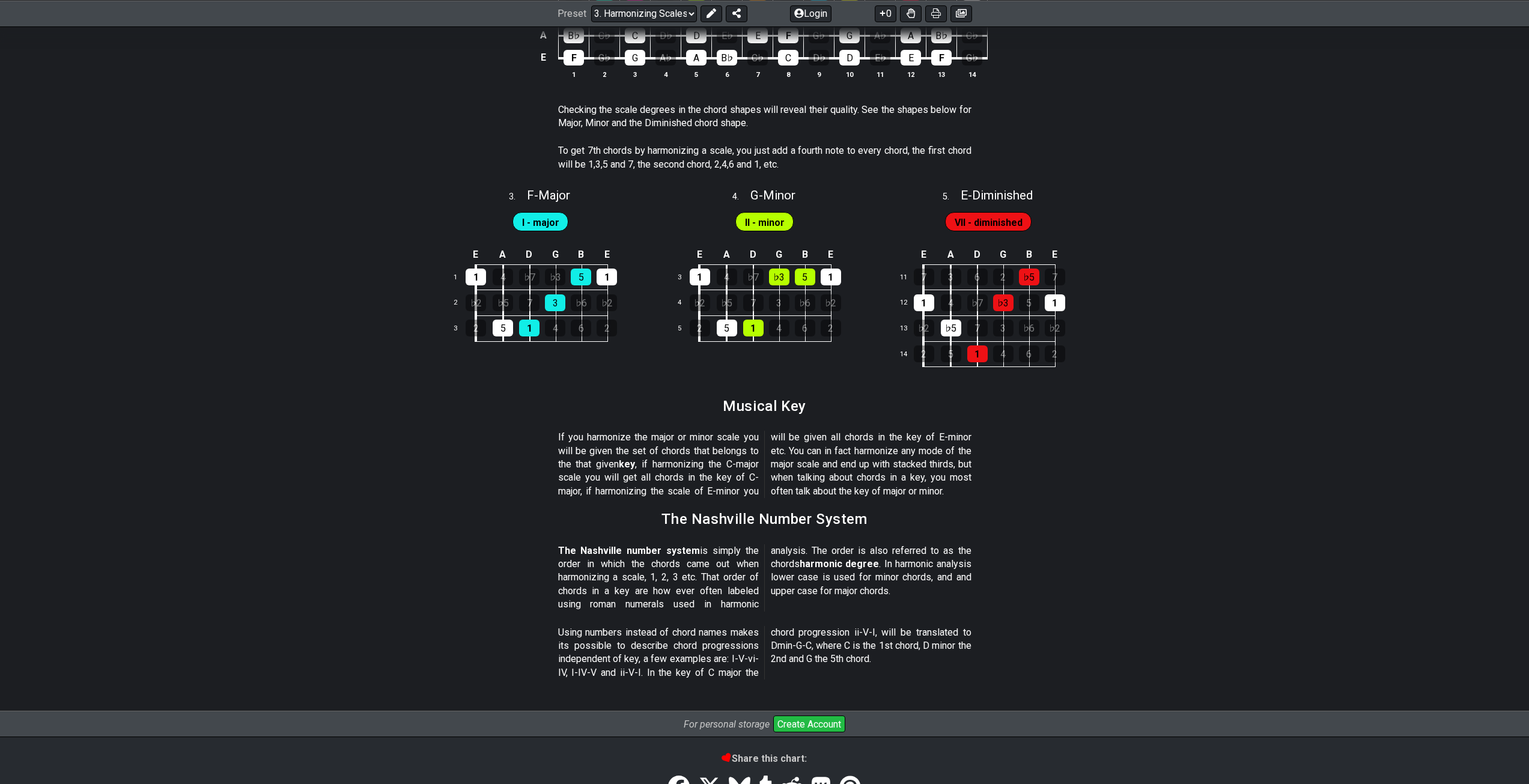
scroll to position [1041, 0]
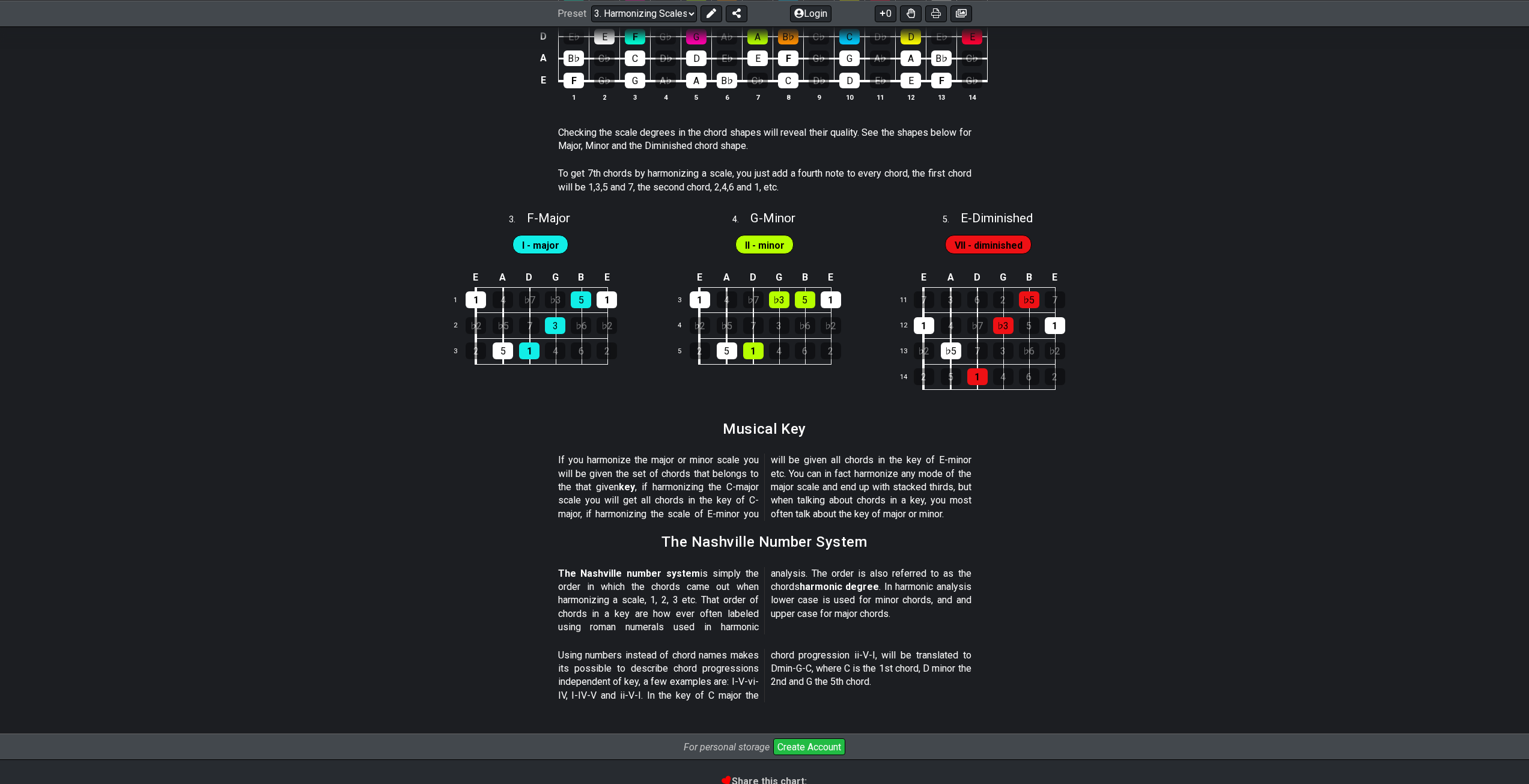
click at [675, 14] on select "Welcome to #fretflip! Initial Preset Custom Preset Minor Pentatonic Major Penta…" at bounding box center [644, 13] width 106 height 17
click at [591, 22] on select "Welcome to #fretflip! Initial Preset Custom Preset Minor Pentatonic Major Penta…" at bounding box center [644, 13] width 106 height 17
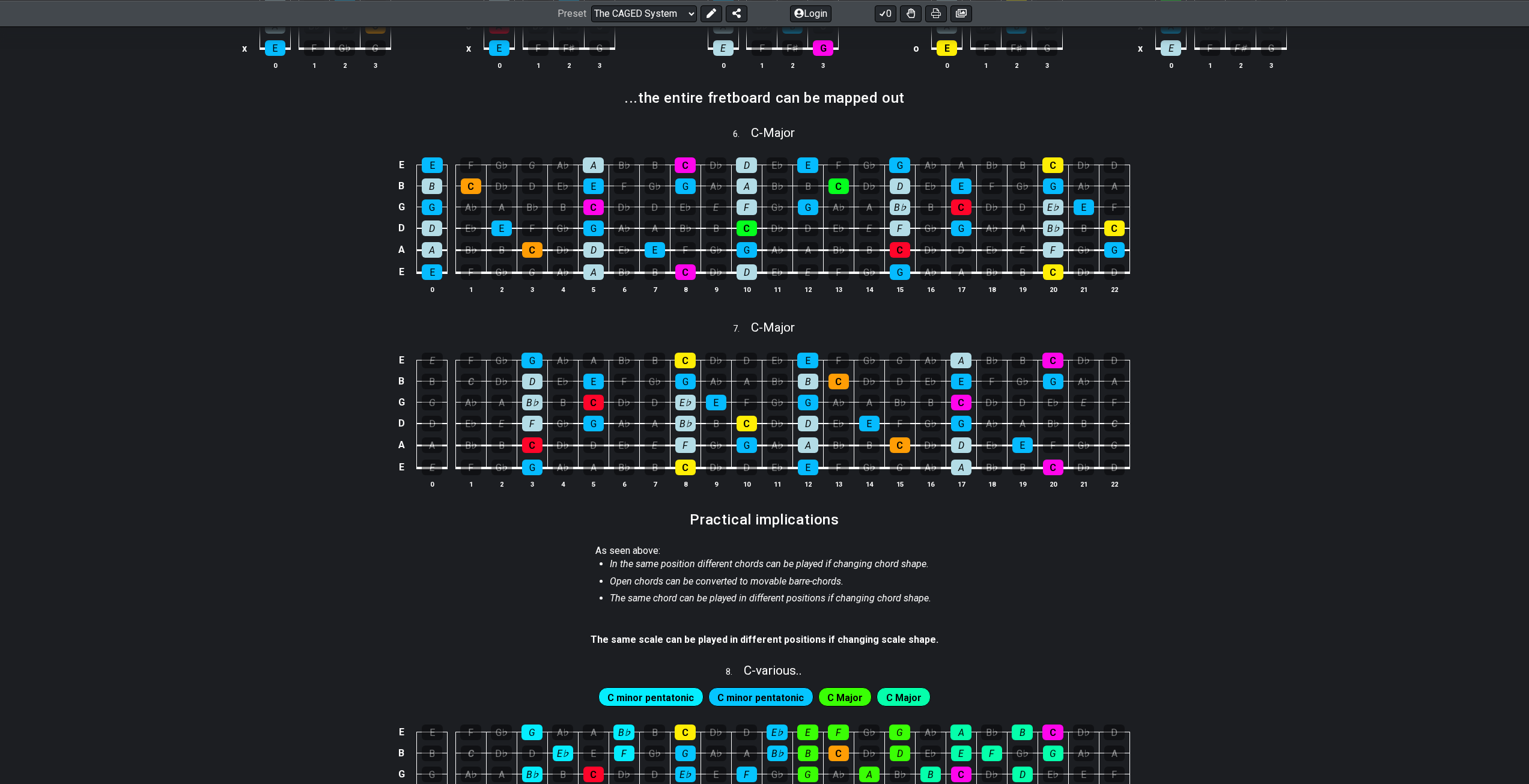
scroll to position [581, 0]
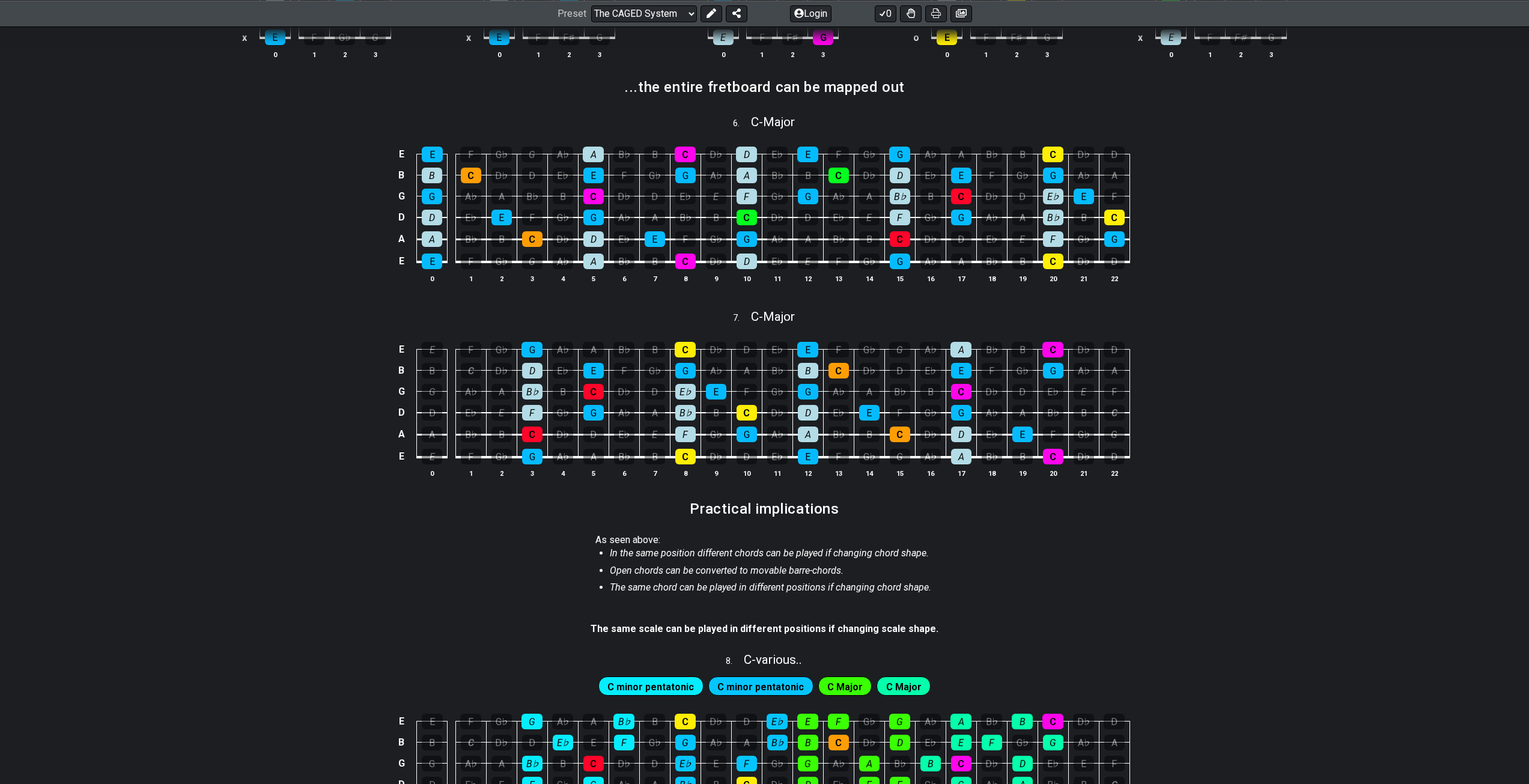
drag, startPoint x: 628, startPoint y: 555, endPoint x: 788, endPoint y: 556, distance: 160.0
click at [788, 556] on em "In the same position different chords can be played if changing chord shape." at bounding box center [769, 553] width 319 height 12
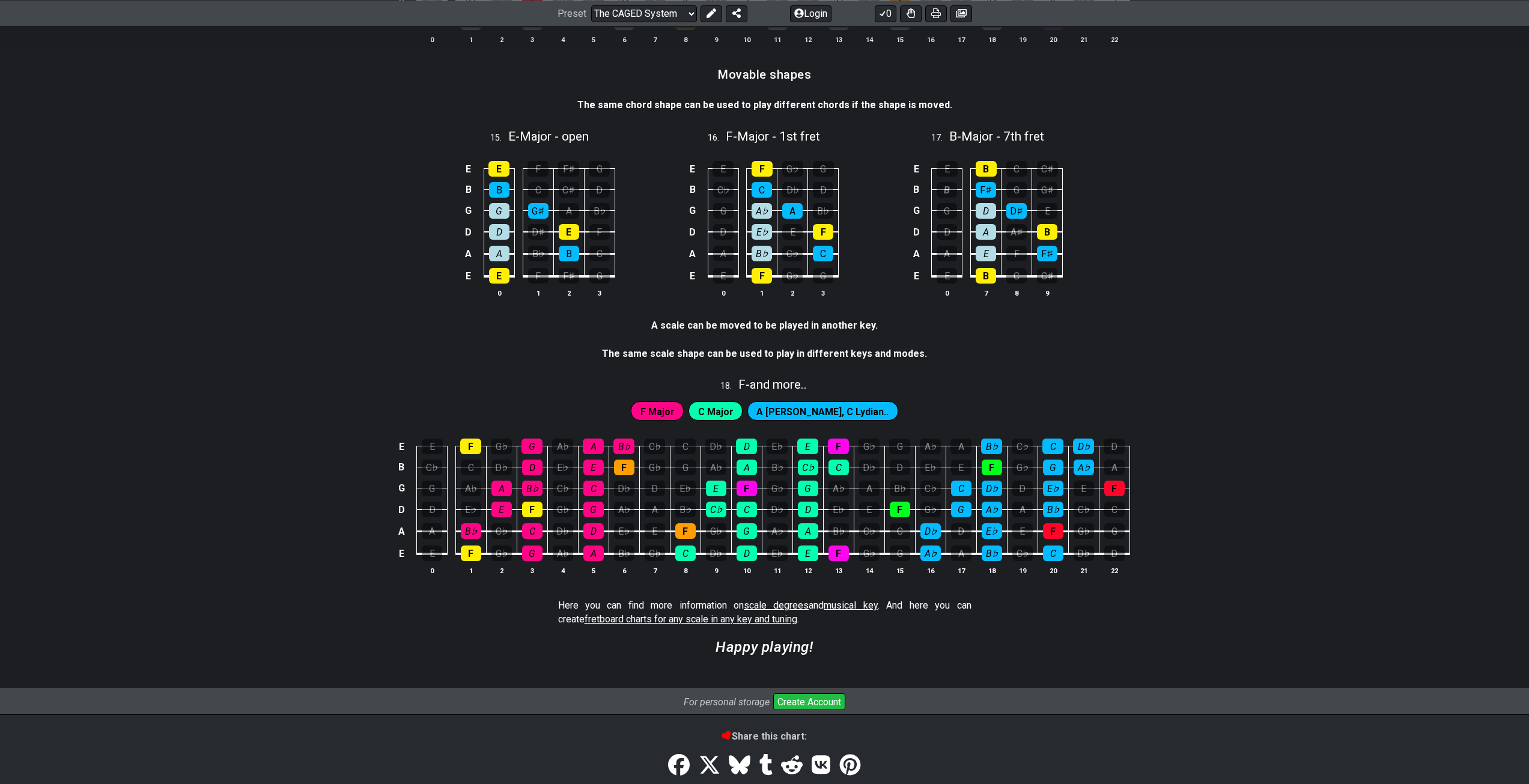
scroll to position [2764, 0]
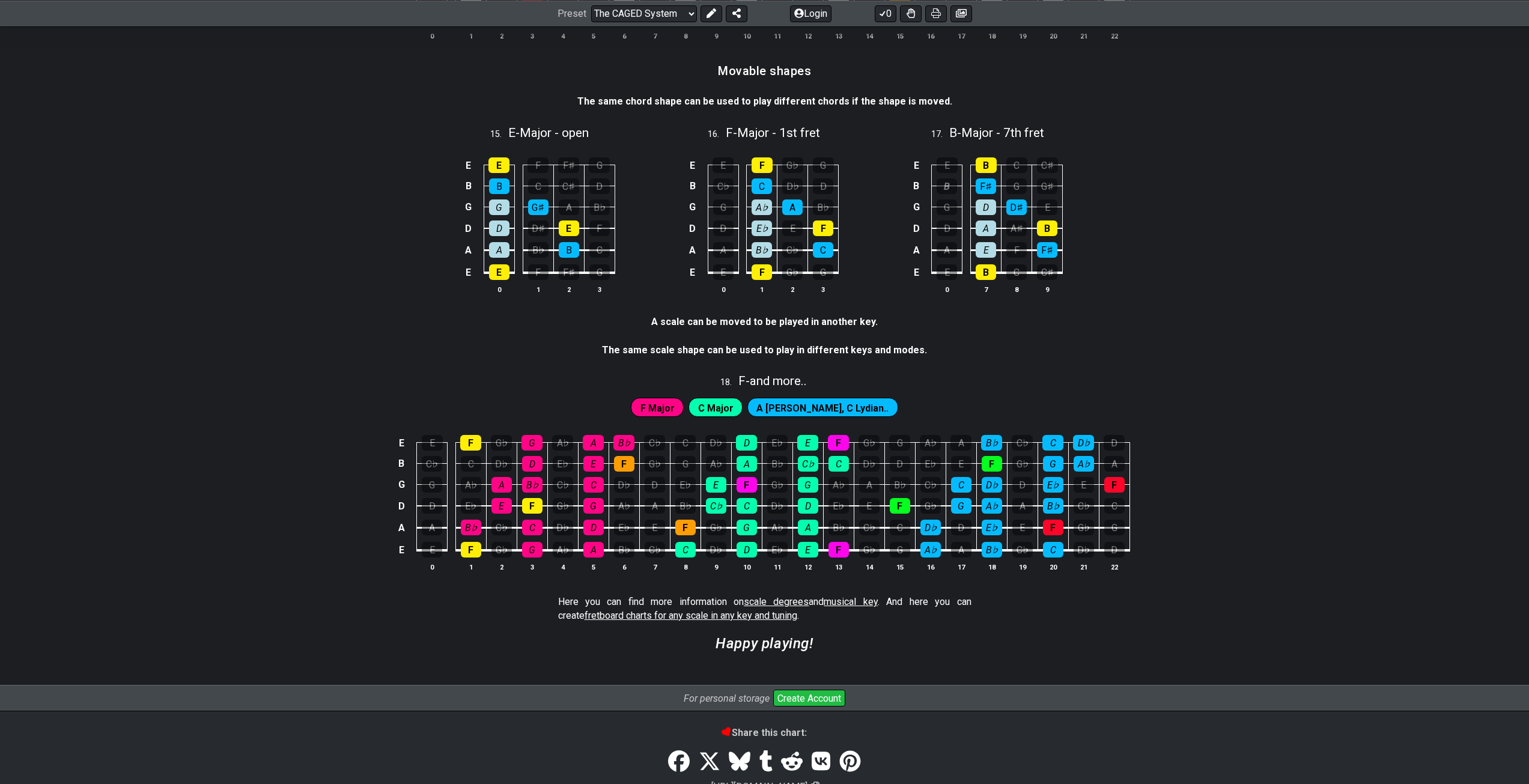
click at [658, 14] on select "Welcome to #fretflip! Initial Preset Custom Preset Minor Pentatonic Major Penta…" at bounding box center [644, 13] width 106 height 17
click at [591, 22] on select "Welcome to #fretflip! Initial Preset Custom Preset Minor Pentatonic Major Penta…" at bounding box center [644, 13] width 106 height 17
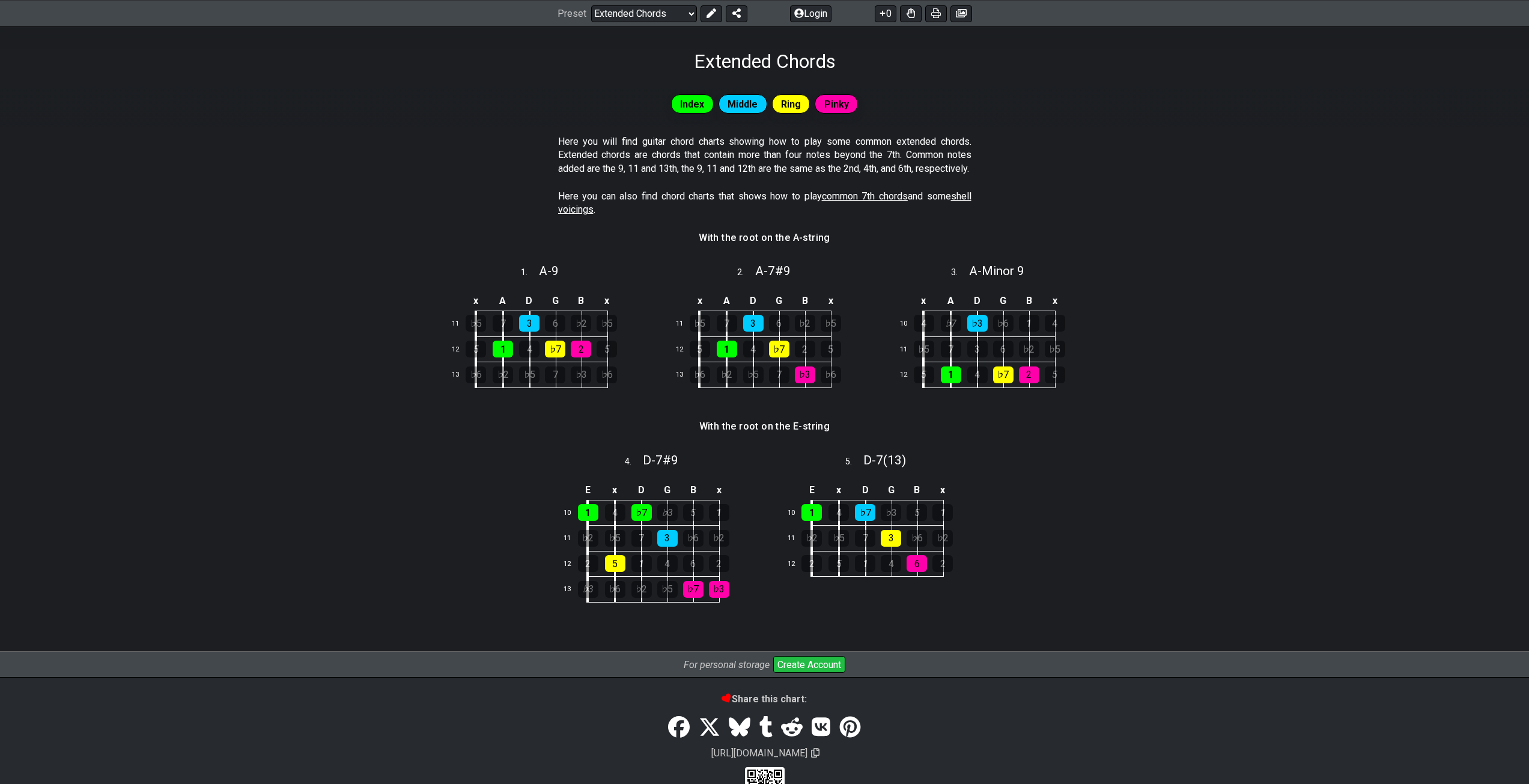
scroll to position [180, 0]
click at [671, 11] on select "Welcome to #fretflip! Initial Preset Custom Preset Minor Pentatonic Major Penta…" at bounding box center [644, 13] width 106 height 17
click at [591, 5] on select "Welcome to #fretflip! Initial Preset Custom Preset Minor Pentatonic Major Penta…" at bounding box center [644, 13] width 106 height 17
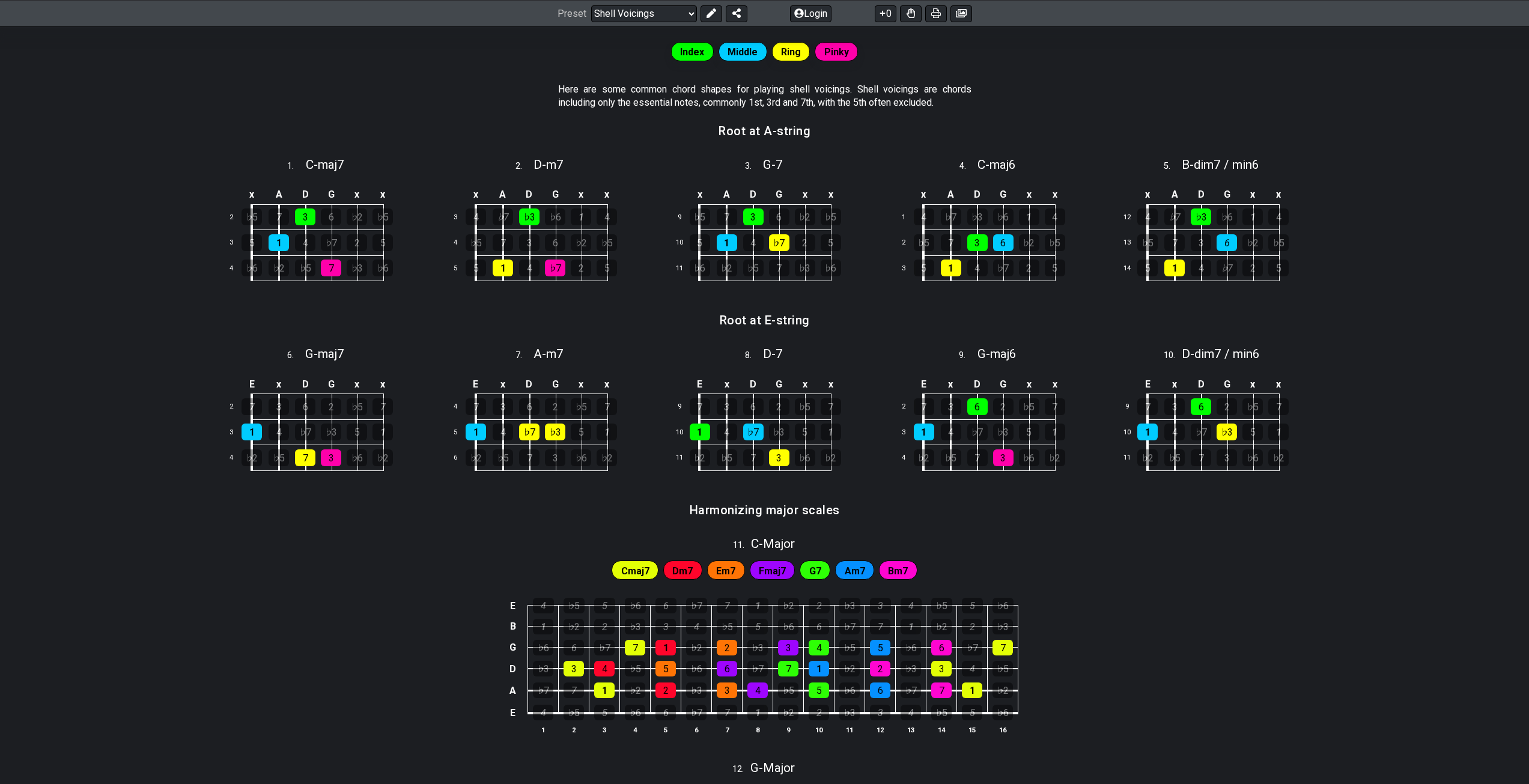
scroll to position [220, 0]
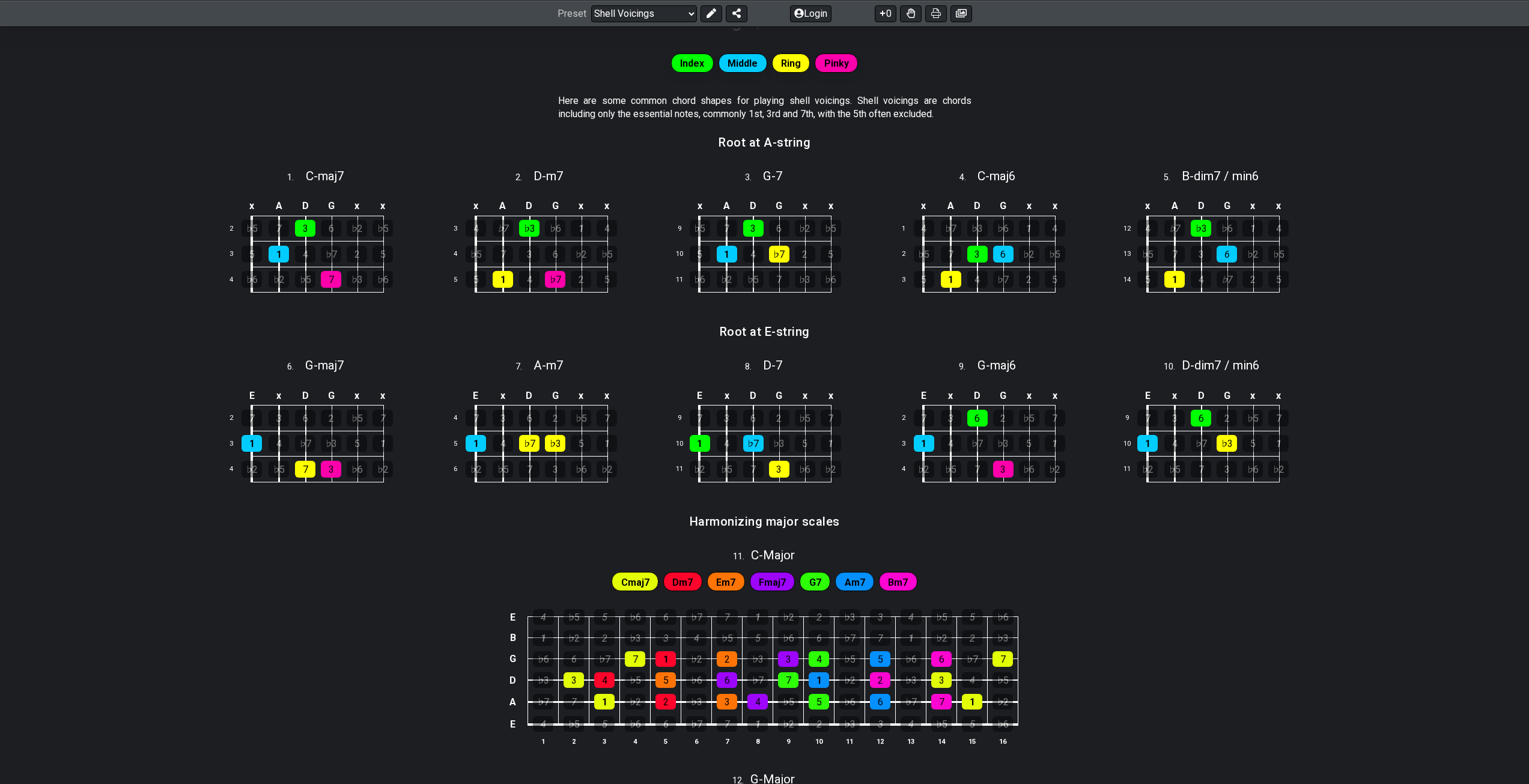
click at [656, 17] on select "Welcome to #fretflip! Initial Preset Custom Preset Minor Pentatonic Major Penta…" at bounding box center [644, 13] width 106 height 17
click at [591, 22] on select "Welcome to #fretflip! Initial Preset Custom Preset Minor Pentatonic Major Penta…" at bounding box center [644, 13] width 106 height 17
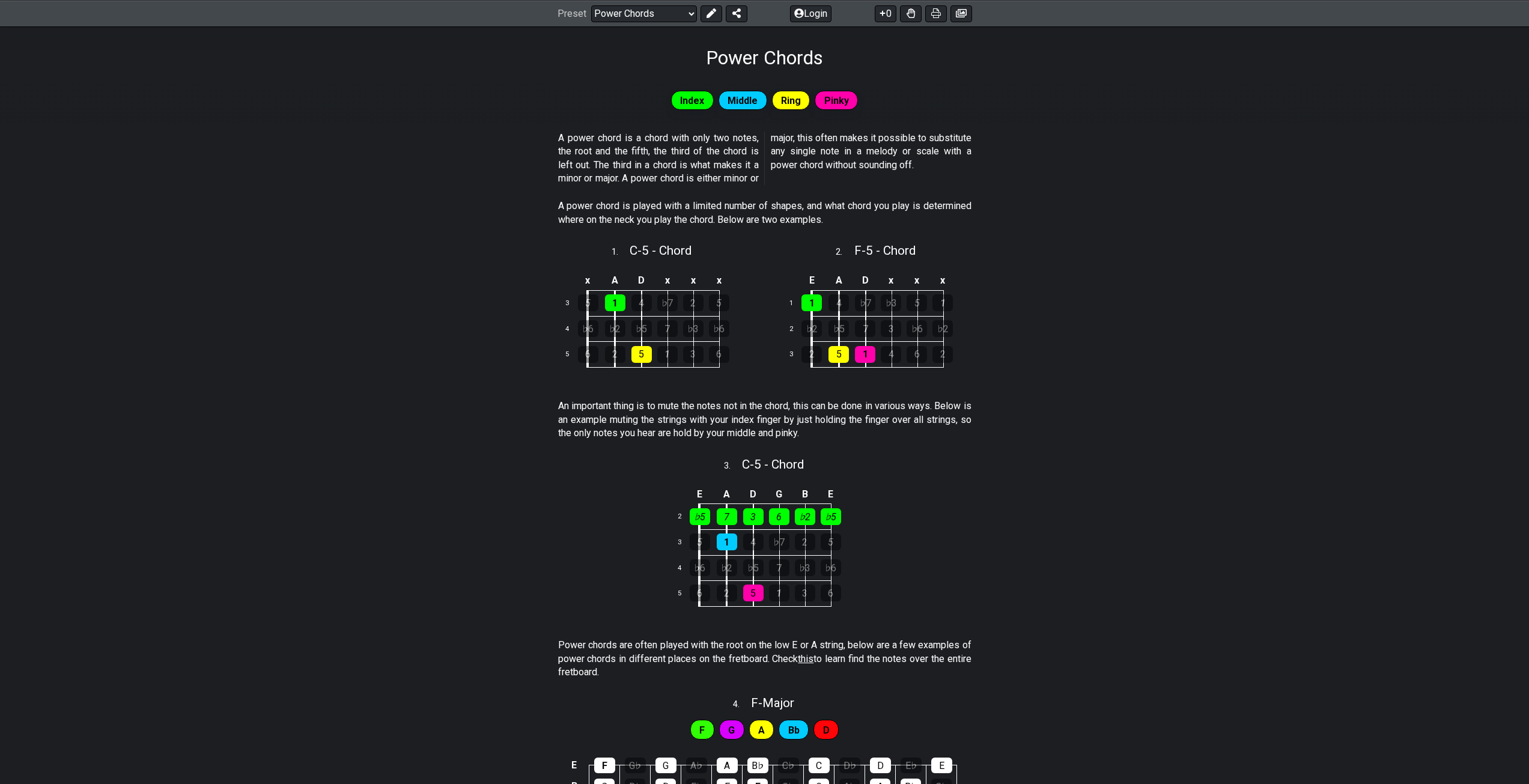
scroll to position [101, 0]
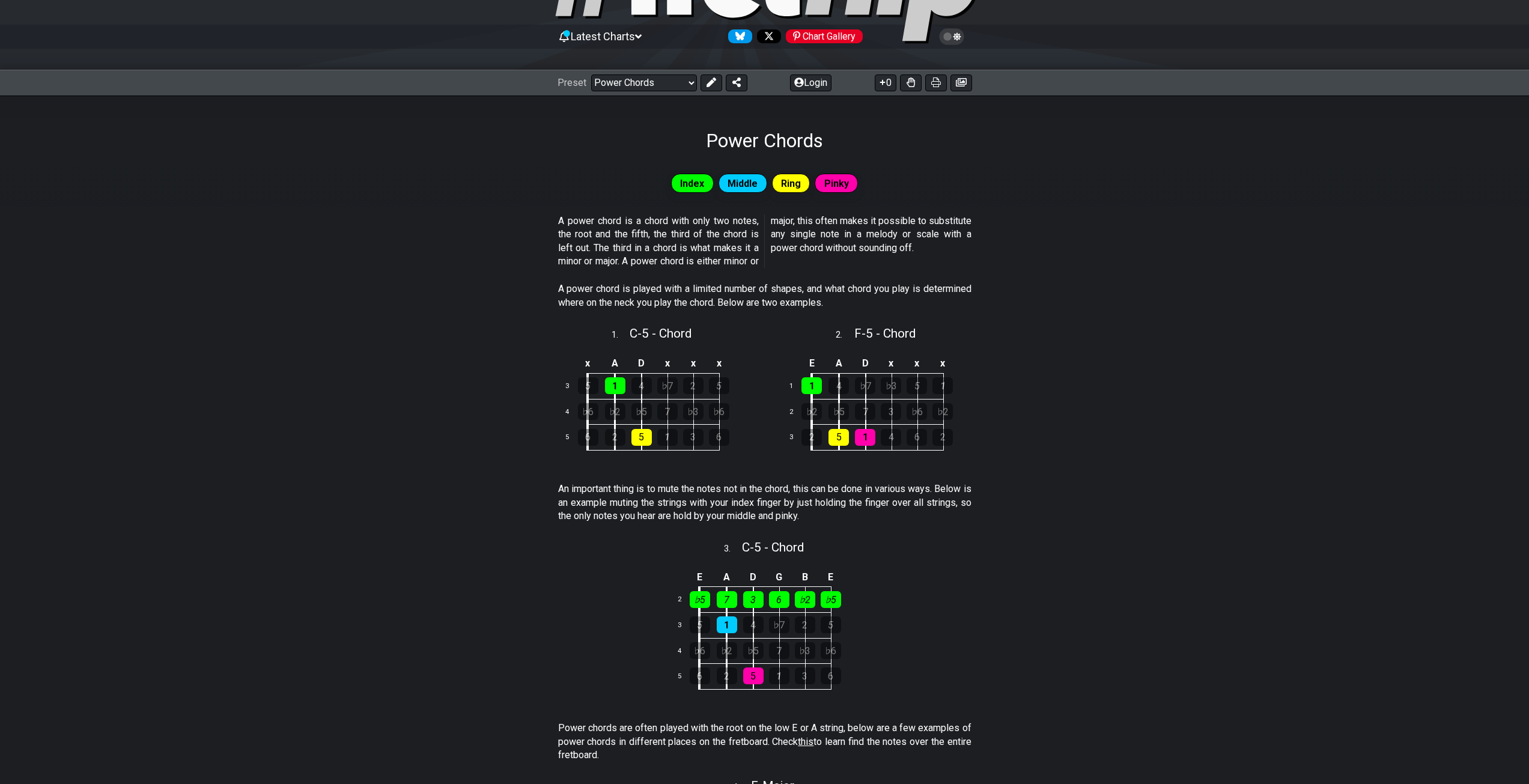
click at [675, 77] on select "Welcome to #fretflip! Initial Preset Custom Preset Minor Pentatonic Major Penta…" at bounding box center [644, 82] width 106 height 17
click at [591, 74] on select "Welcome to #fretflip! Initial Preset Custom Preset Minor Pentatonic Major Penta…" at bounding box center [644, 82] width 106 height 17
select select "/3nps-caged-shapes"
select select "A"
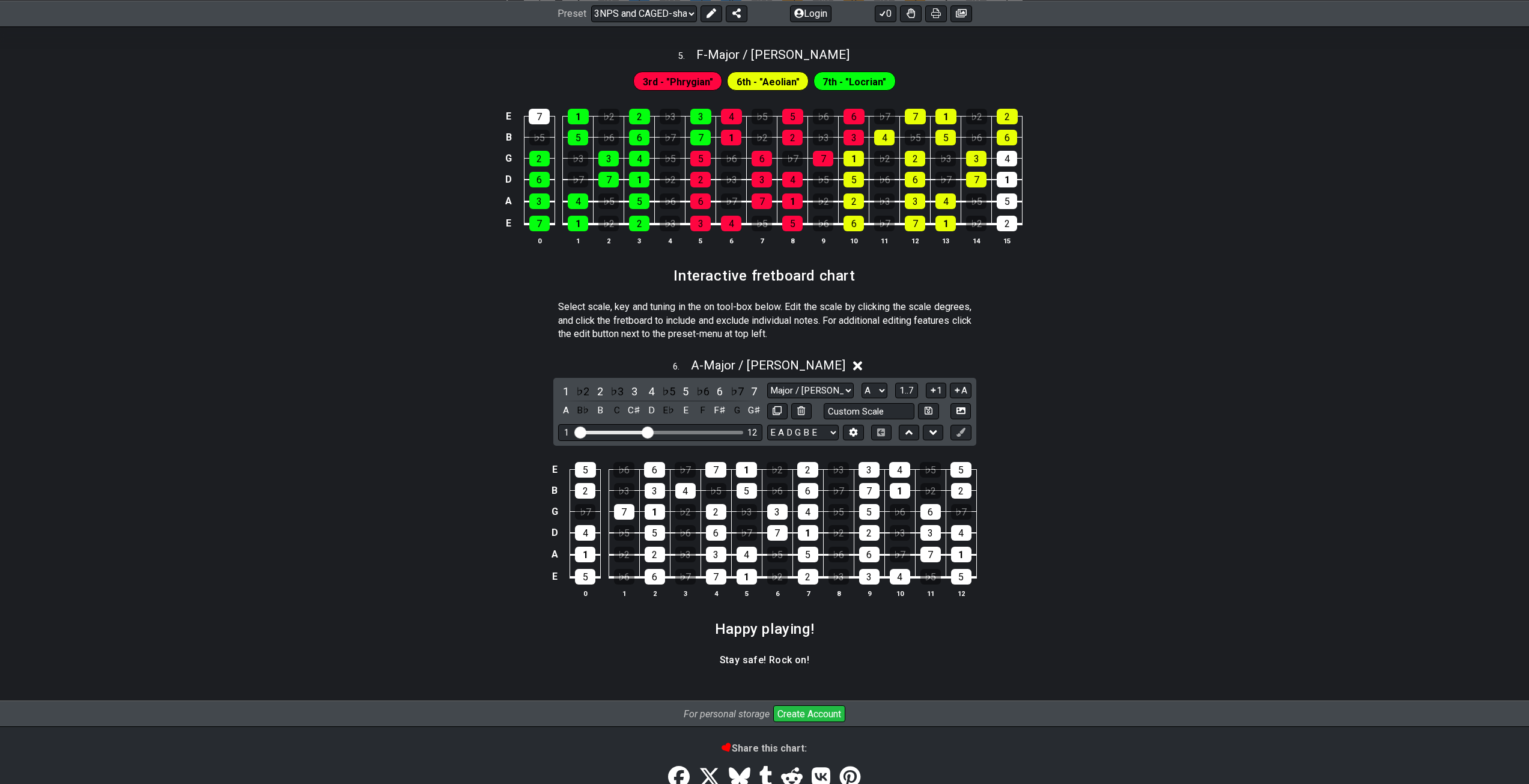
scroll to position [1502, 0]
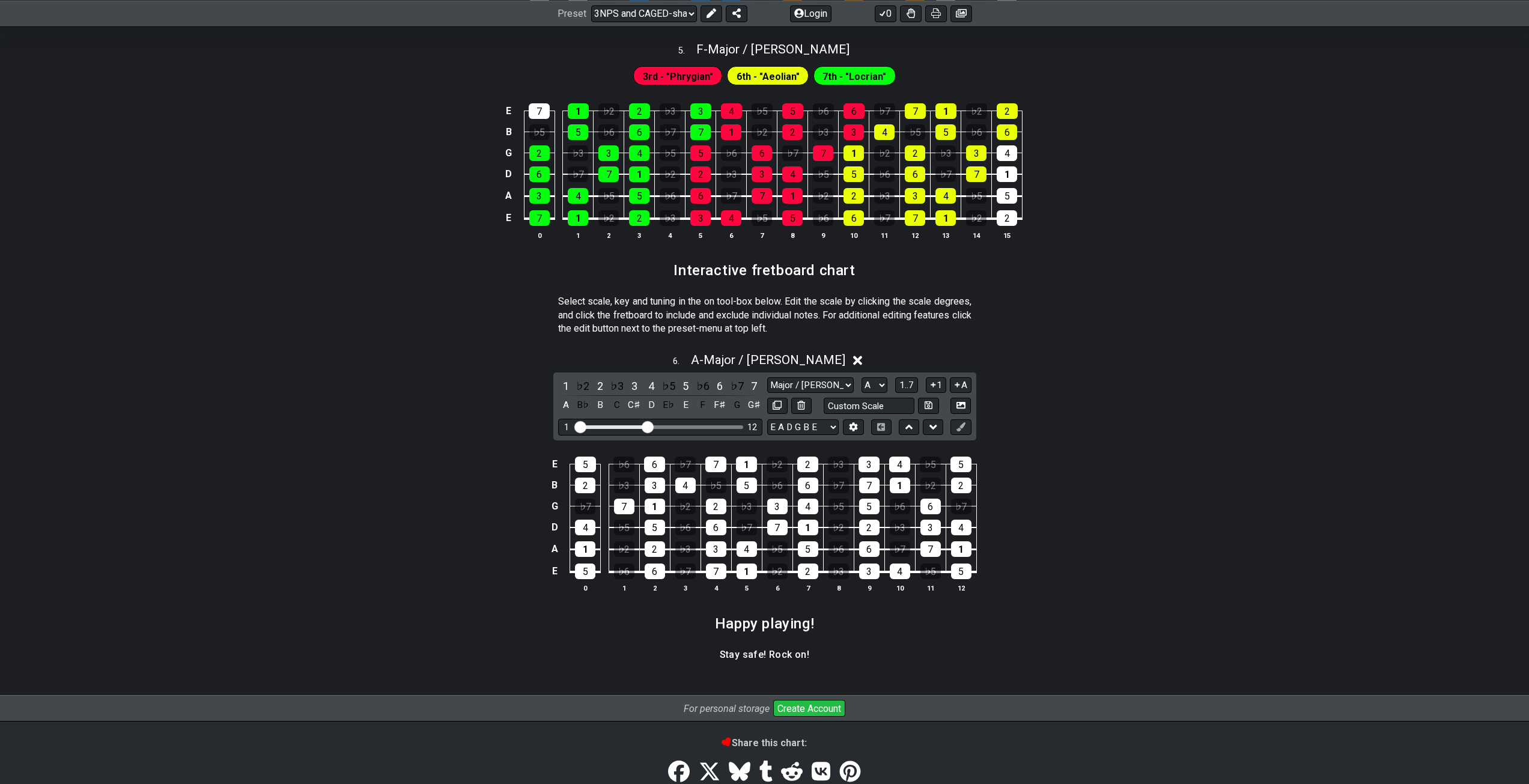
drag, startPoint x: 642, startPoint y: 432, endPoint x: 697, endPoint y: 432, distance: 55.0
click at [697, 432] on div "1 12" at bounding box center [660, 427] width 205 height 17
drag, startPoint x: 684, startPoint y: 420, endPoint x: 790, endPoint y: 436, distance: 107.2
click at [790, 436] on div "1 ♭2 2 ♭3 3 4 ♭5 5 ♭6 6 ♭7 7 A B♭ B C C♯ D E♭ E F F♯ G G♯ Major / Ionian New Sc…" at bounding box center [764, 406] width 423 height 68
click at [696, 424] on div "1 12" at bounding box center [660, 427] width 205 height 17
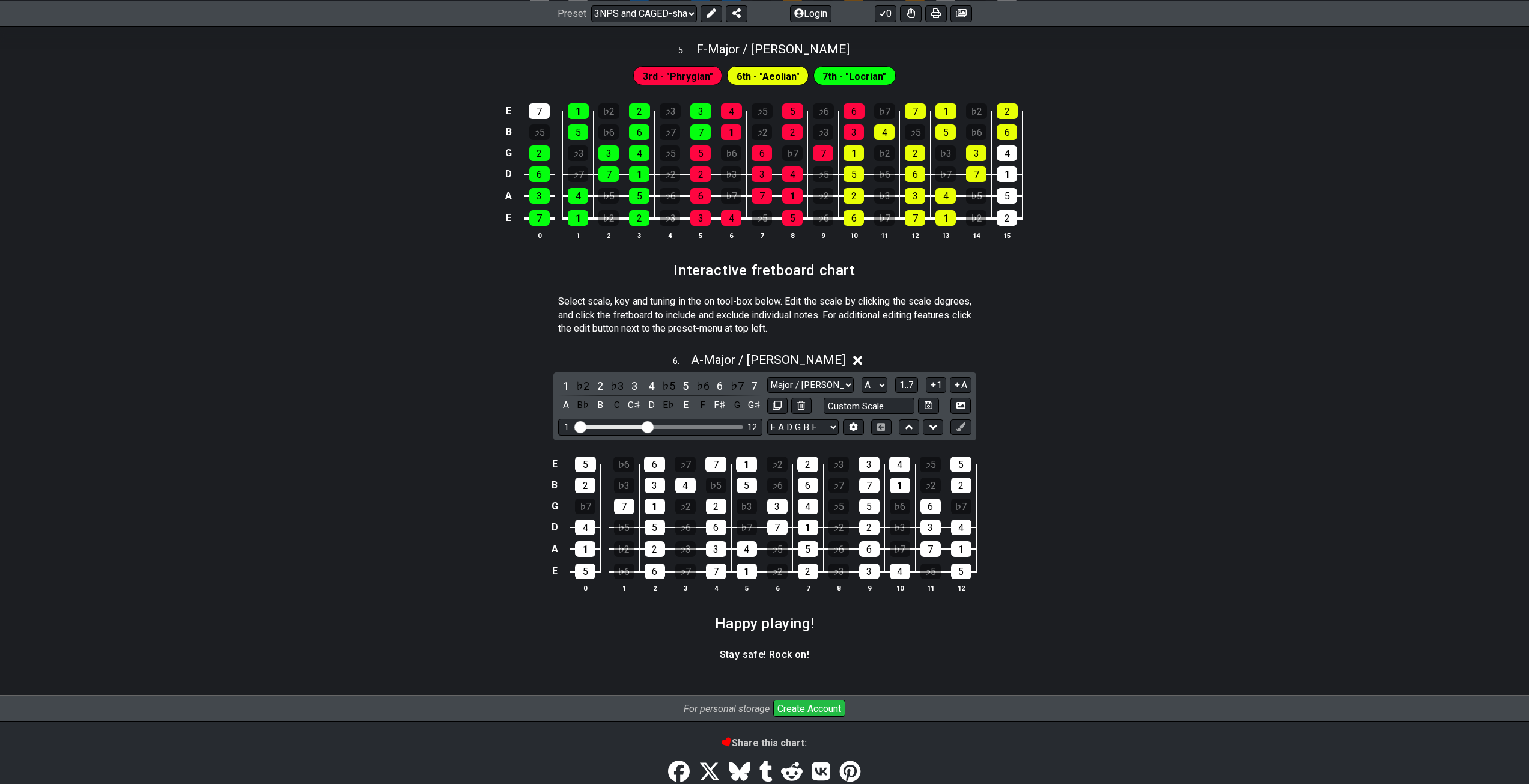
click at [750, 429] on div "12" at bounding box center [753, 428] width 10 height 10
click at [717, 404] on div "F♯" at bounding box center [719, 405] width 16 height 17
click at [717, 405] on div "F♯" at bounding box center [719, 405] width 16 height 17
click at [686, 381] on div "5" at bounding box center [685, 386] width 16 height 17
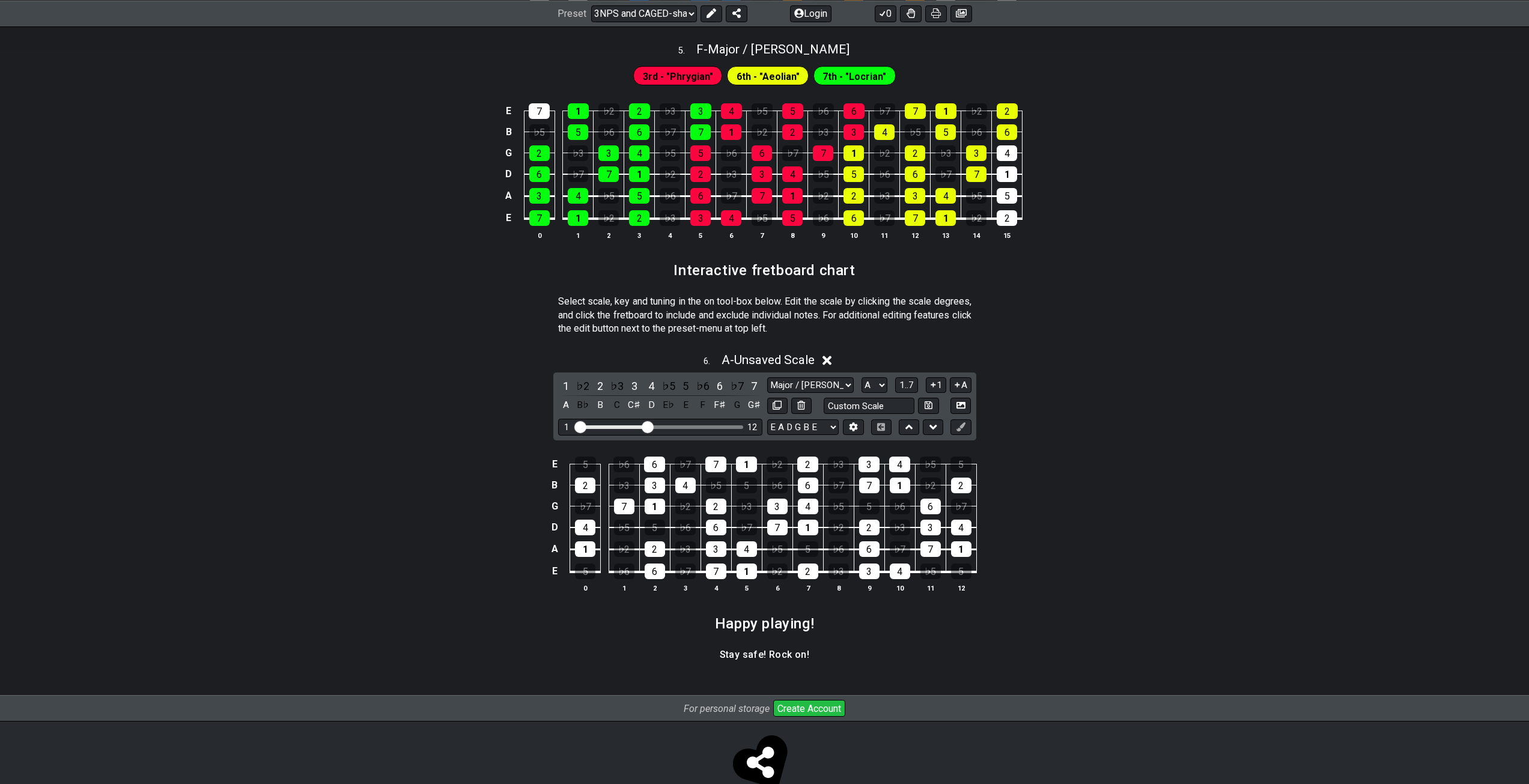
click at [700, 382] on div "♭6" at bounding box center [703, 386] width 16 height 17
click at [681, 382] on div "5" at bounding box center [685, 386] width 16 height 17
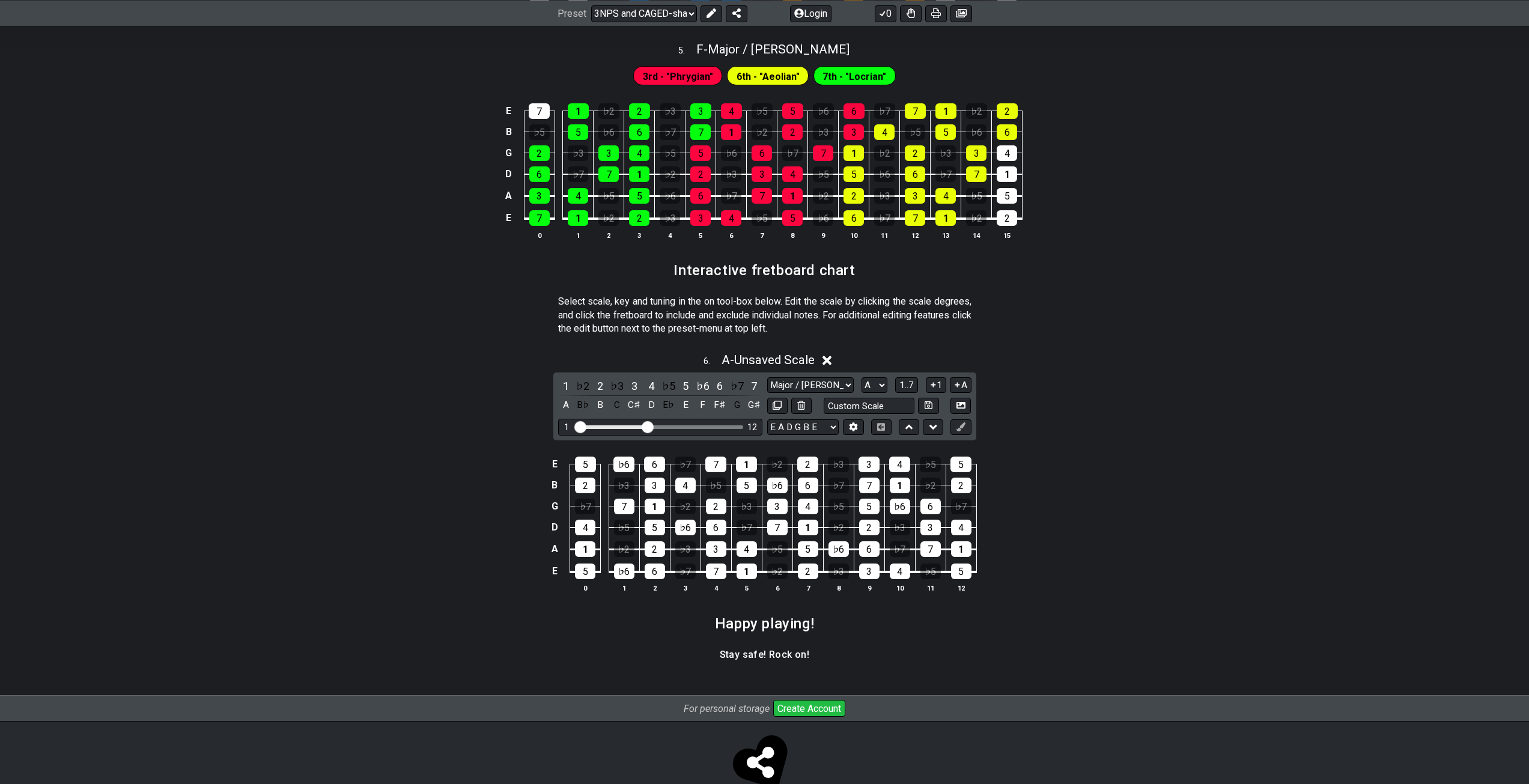
click at [704, 384] on div "♭6" at bounding box center [703, 386] width 16 height 17
